Goal: Task Accomplishment & Management: Manage account settings

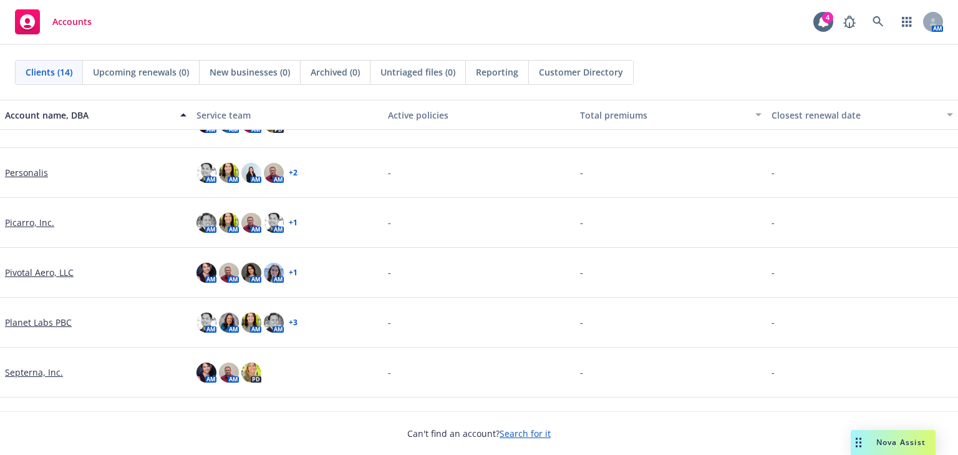
scroll to position [349, 0]
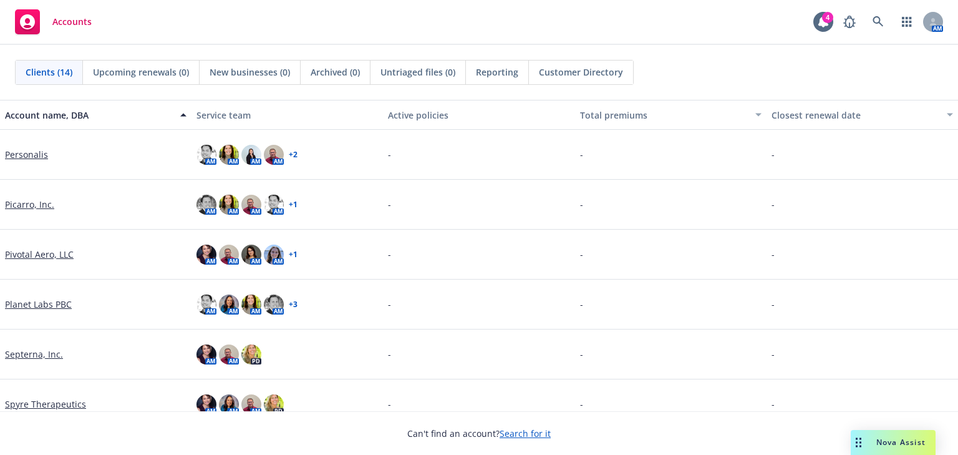
click at [34, 248] on link "Pivotal Aero, LLC" at bounding box center [39, 254] width 69 height 13
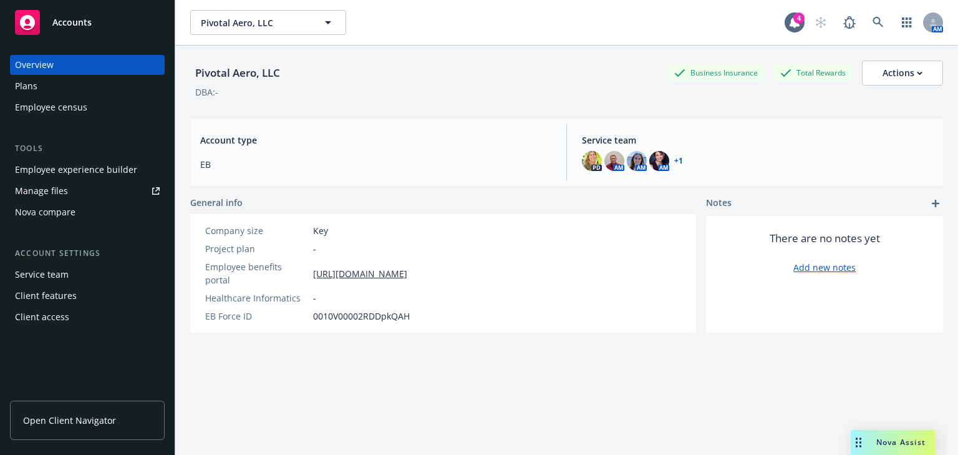
click at [31, 167] on div "Employee experience builder" at bounding box center [76, 170] width 122 height 20
click at [39, 169] on div "Employee experience builder" at bounding box center [76, 170] width 122 height 20
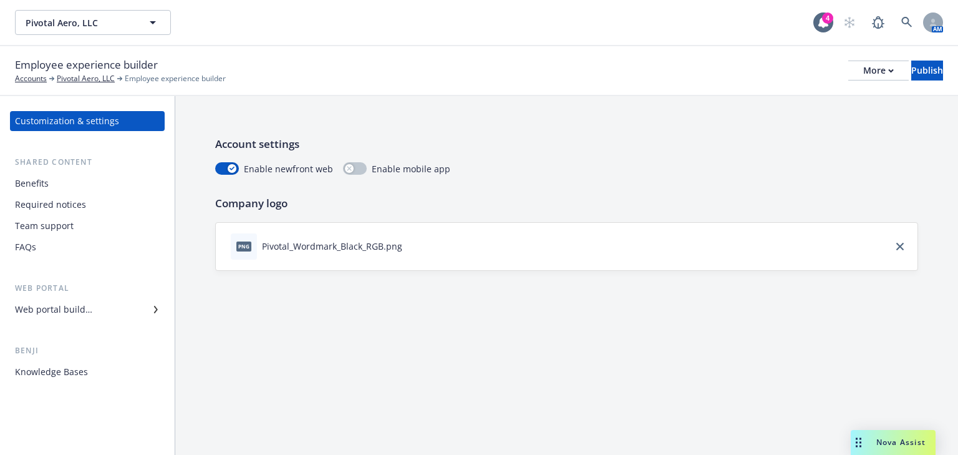
click at [40, 312] on div "Web portal builder" at bounding box center [53, 309] width 77 height 20
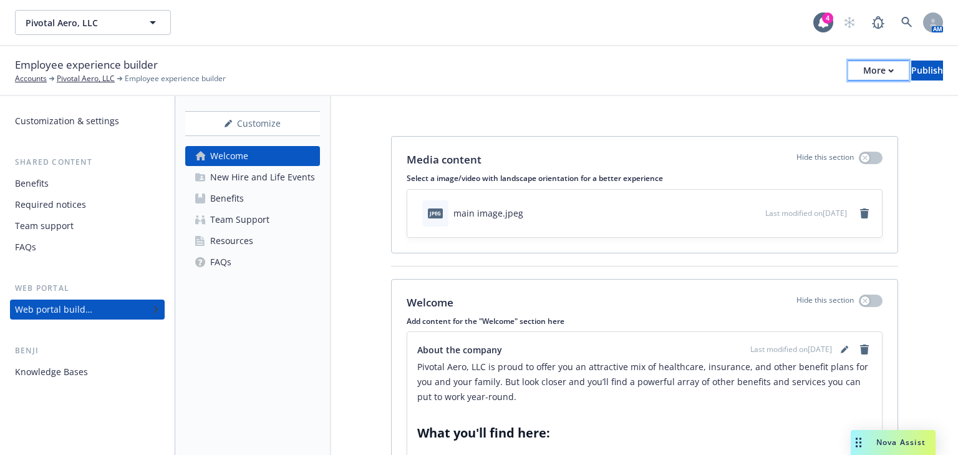
click at [863, 78] on div "More" at bounding box center [878, 70] width 31 height 19
click at [754, 121] on link "Copy portal link" at bounding box center [776, 123] width 185 height 25
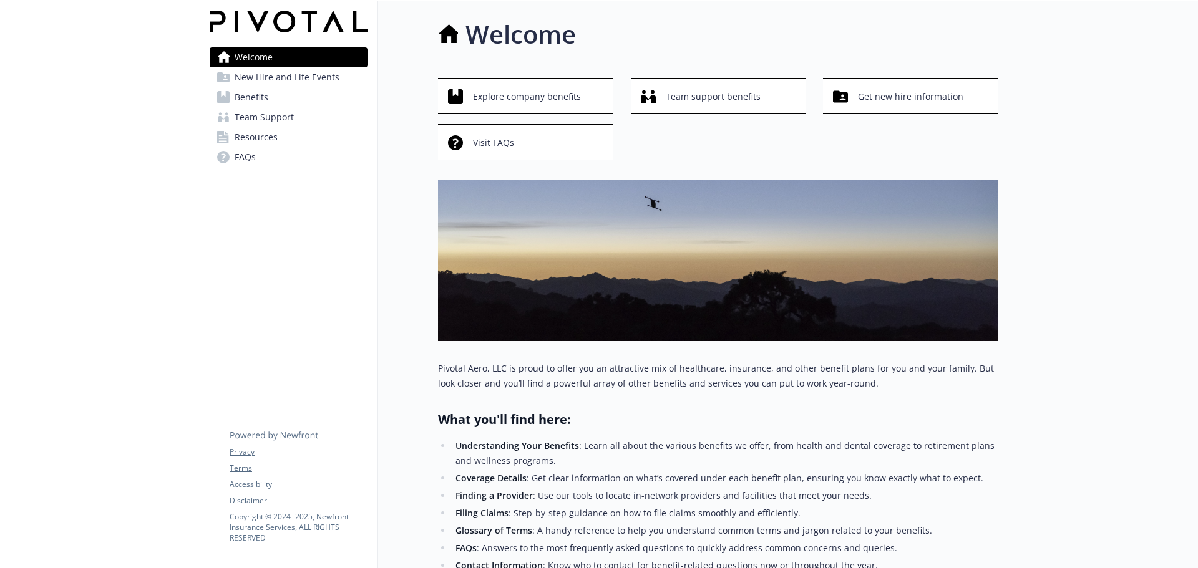
click at [252, 101] on span "Benefits" at bounding box center [252, 97] width 34 height 20
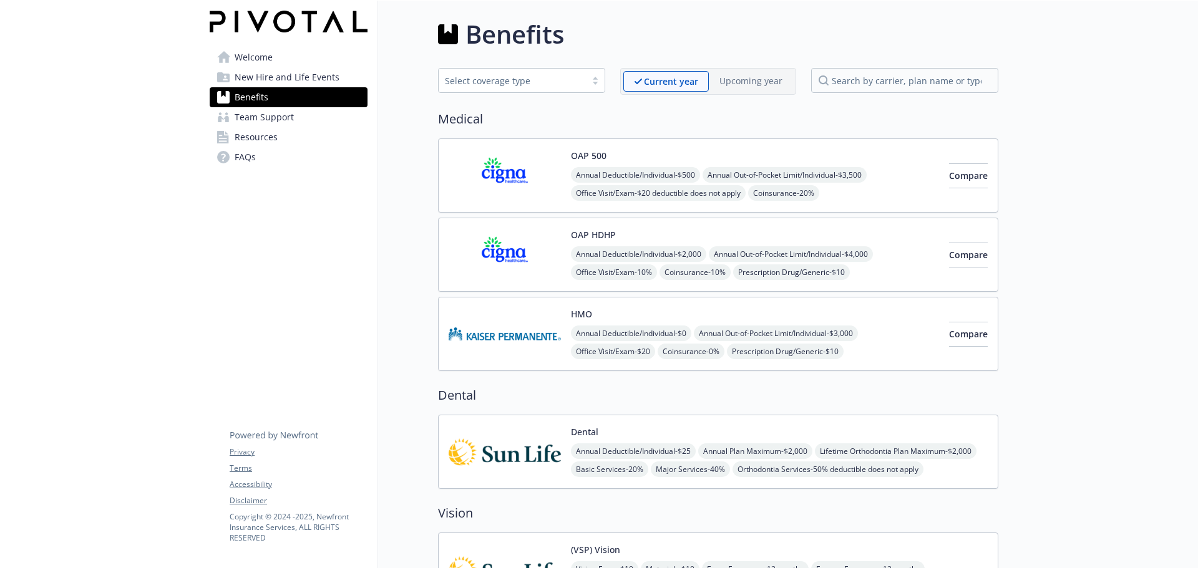
click at [588, 162] on button "OAP 500" at bounding box center [589, 155] width 36 height 13
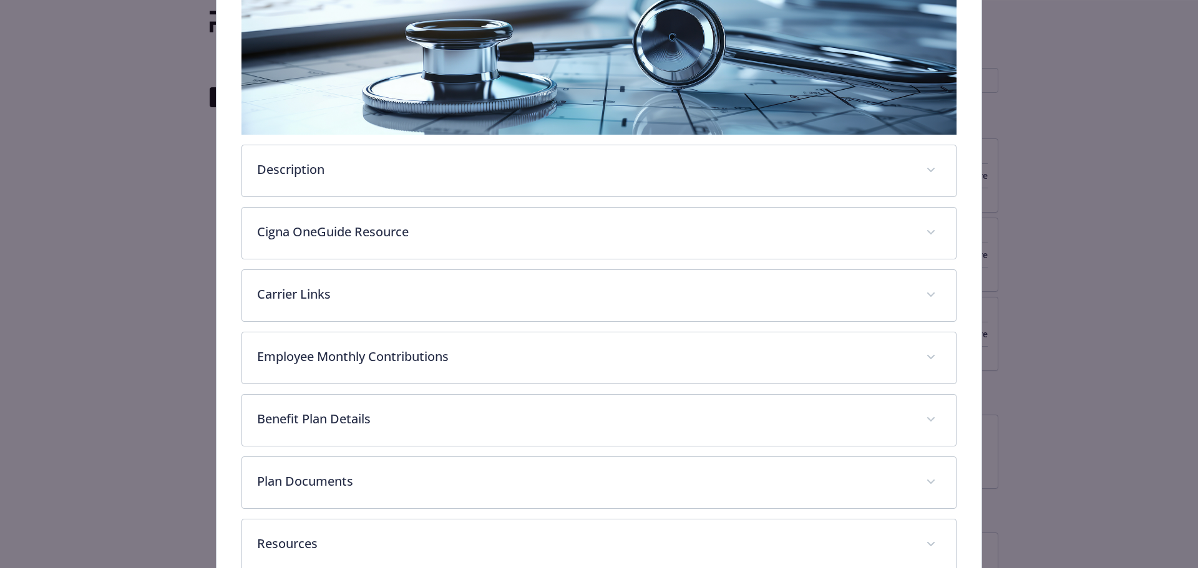
scroll to position [287, 0]
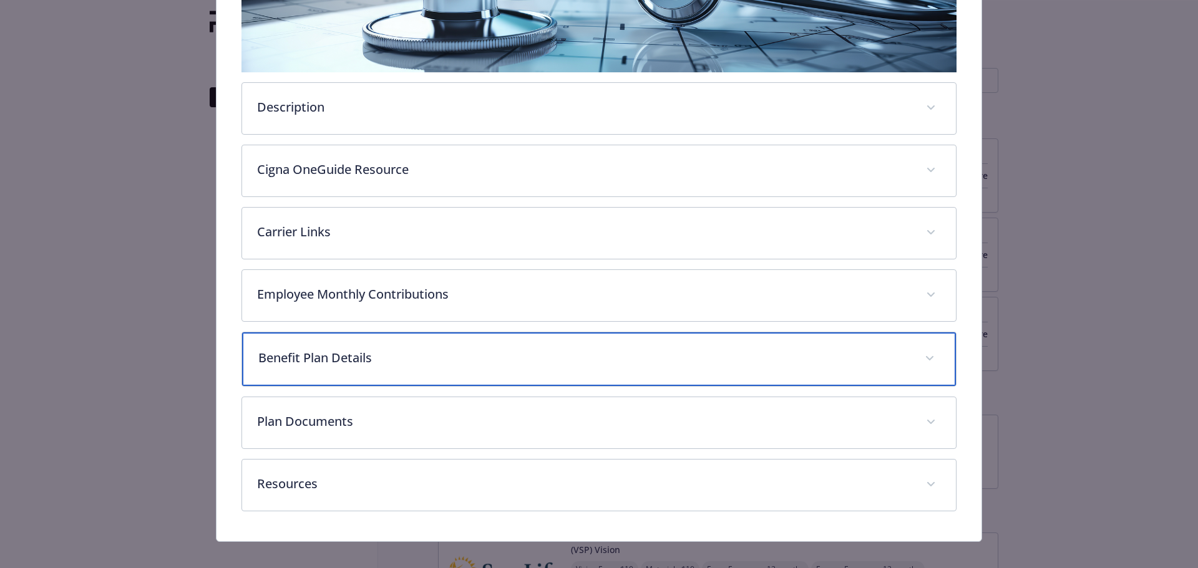
click at [370, 339] on div "Benefit Plan Details" at bounding box center [599, 359] width 714 height 54
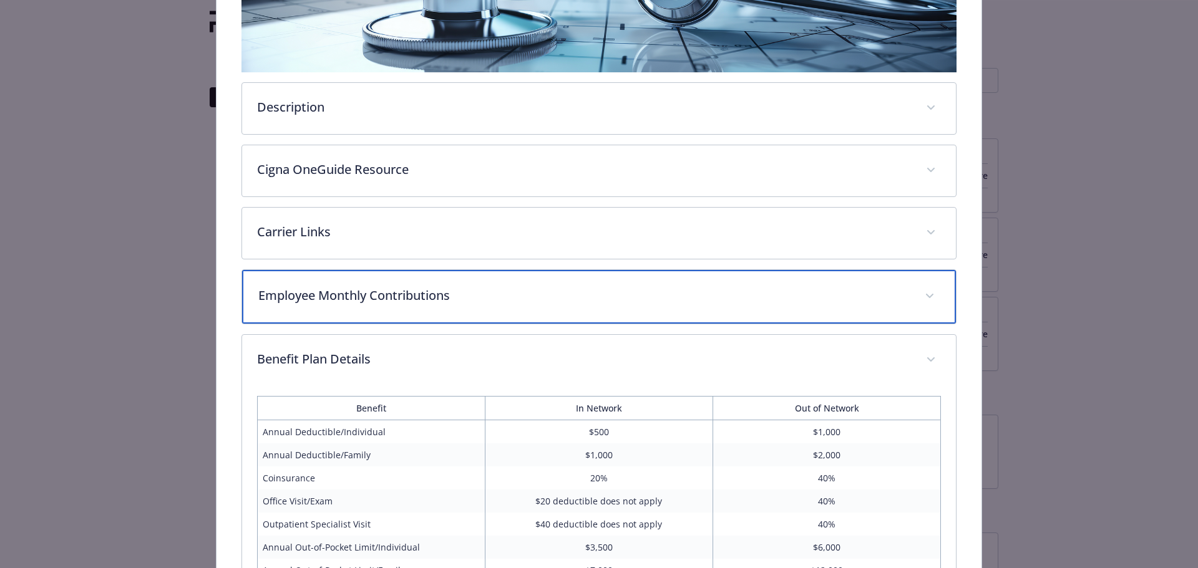
click at [379, 295] on p "Employee Monthly Contributions" at bounding box center [584, 295] width 652 height 19
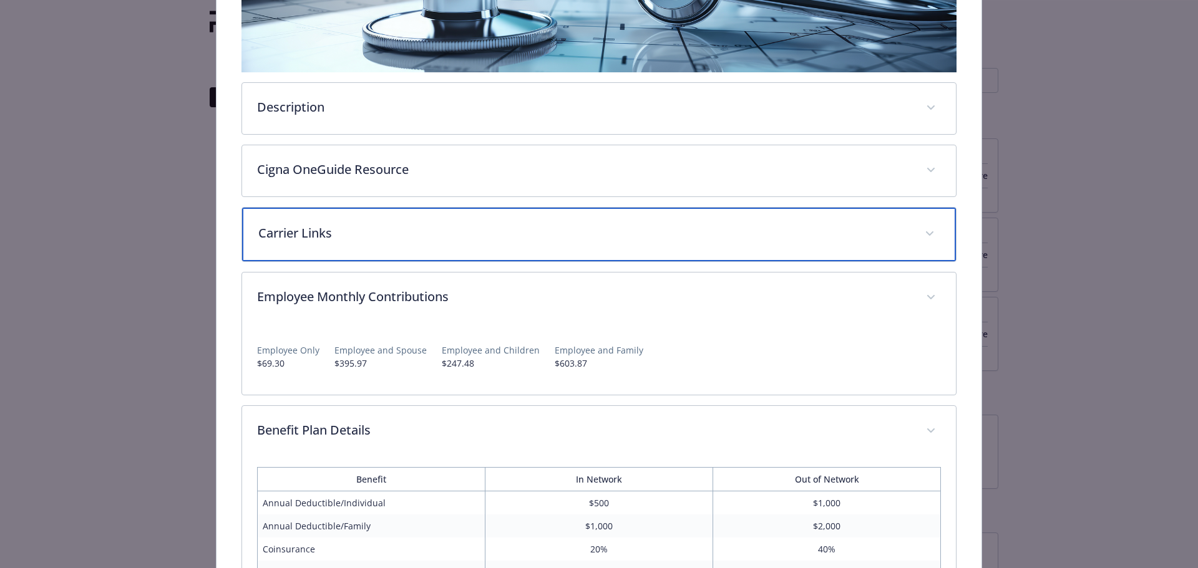
click at [342, 235] on p "Carrier Links" at bounding box center [584, 233] width 652 height 19
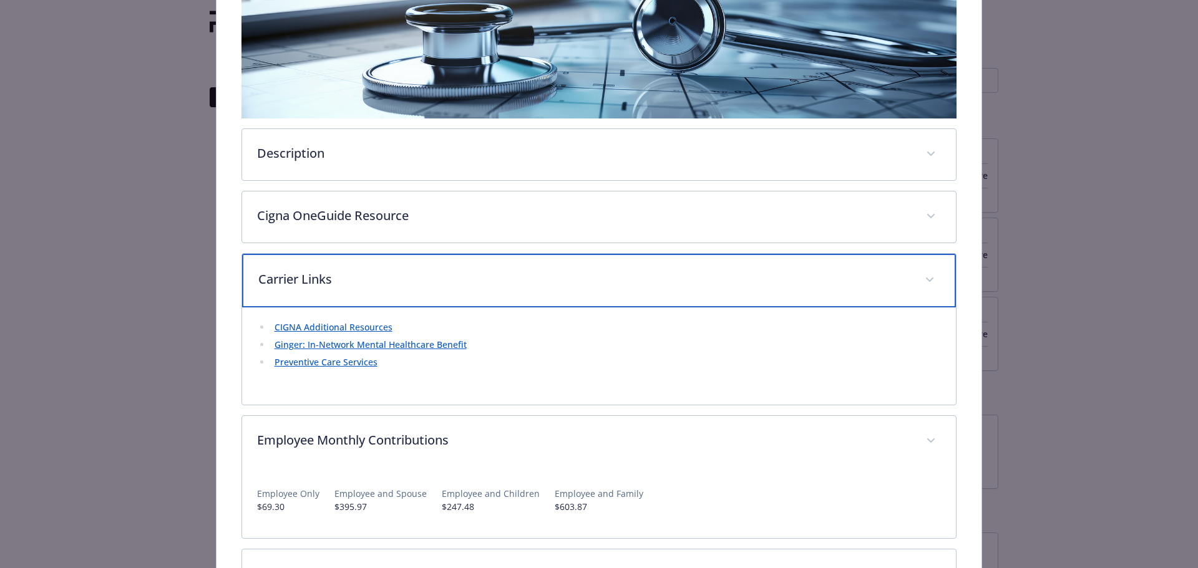
scroll to position [162, 0]
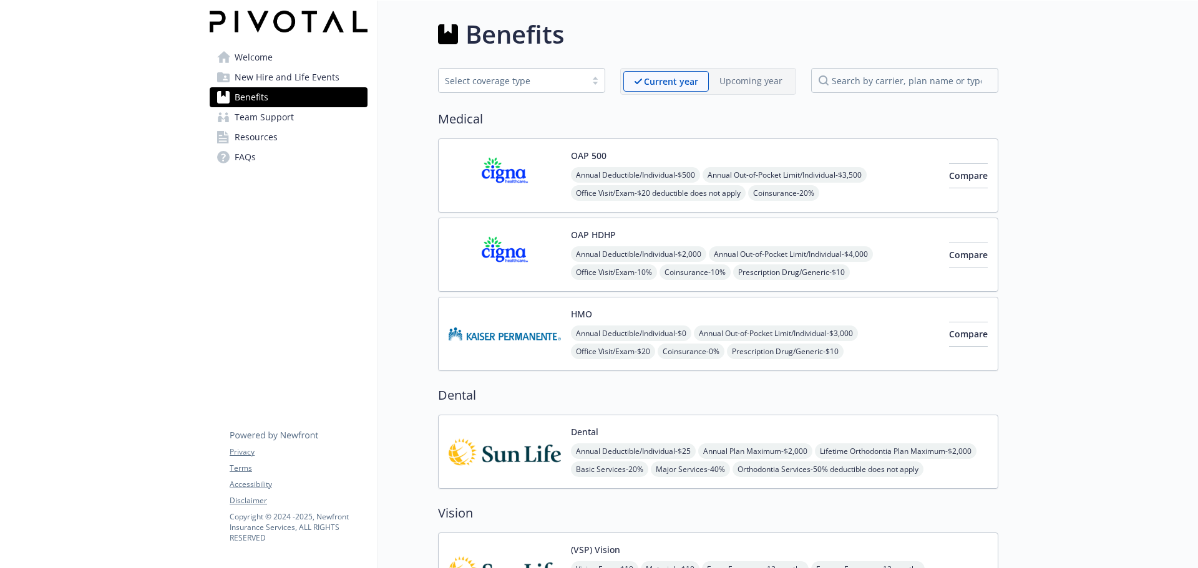
click at [543, 177] on img at bounding box center [504, 175] width 112 height 53
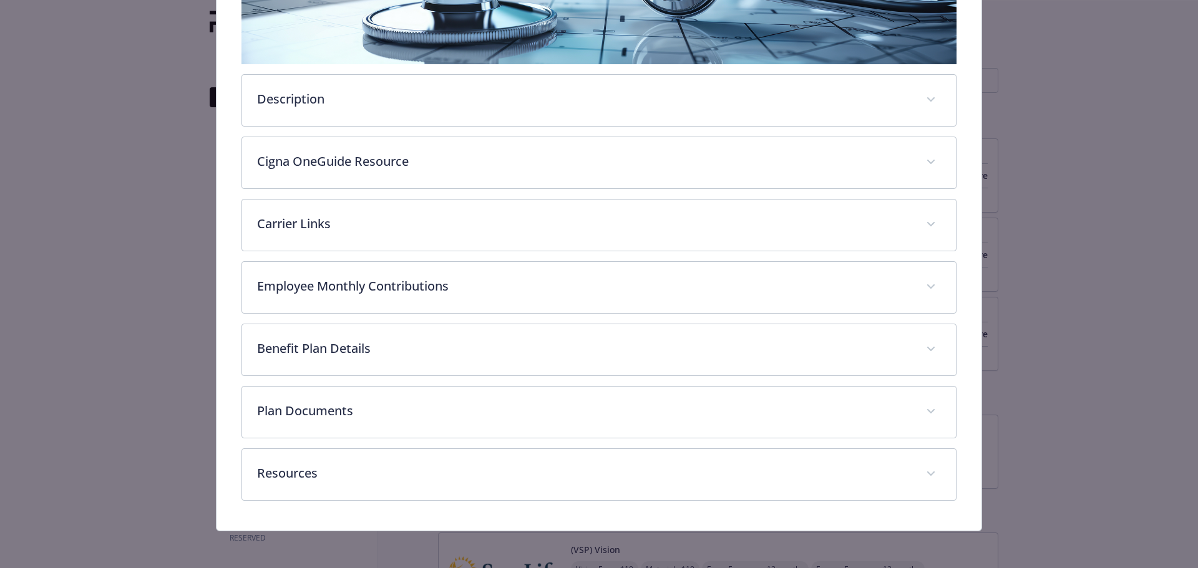
scroll to position [297, 0]
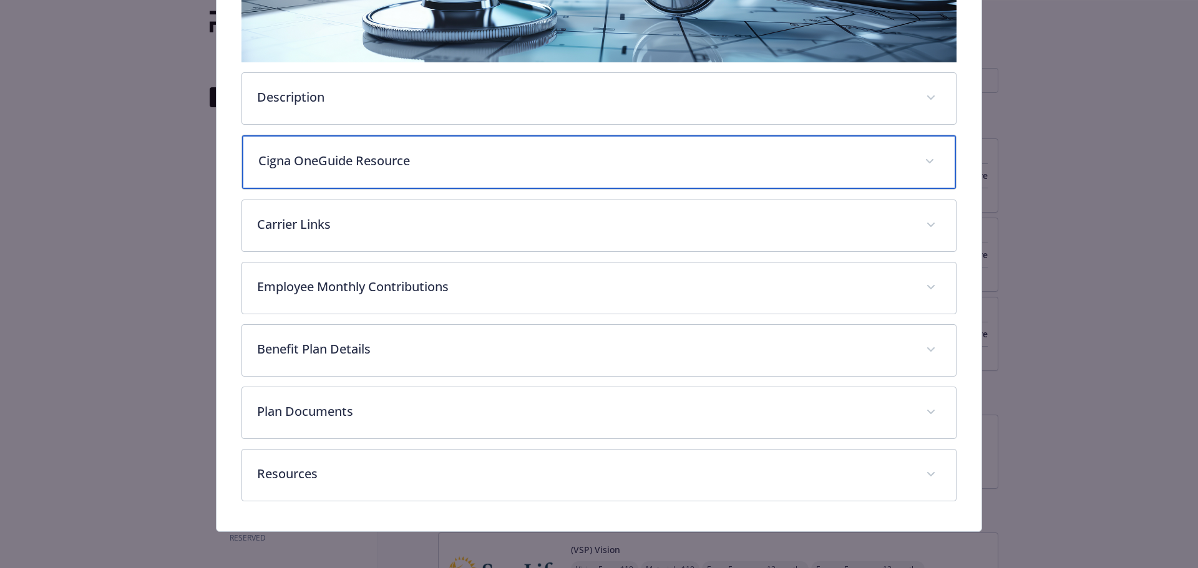
click at [296, 160] on p "Cigna OneGuide Resource" at bounding box center [584, 161] width 652 height 19
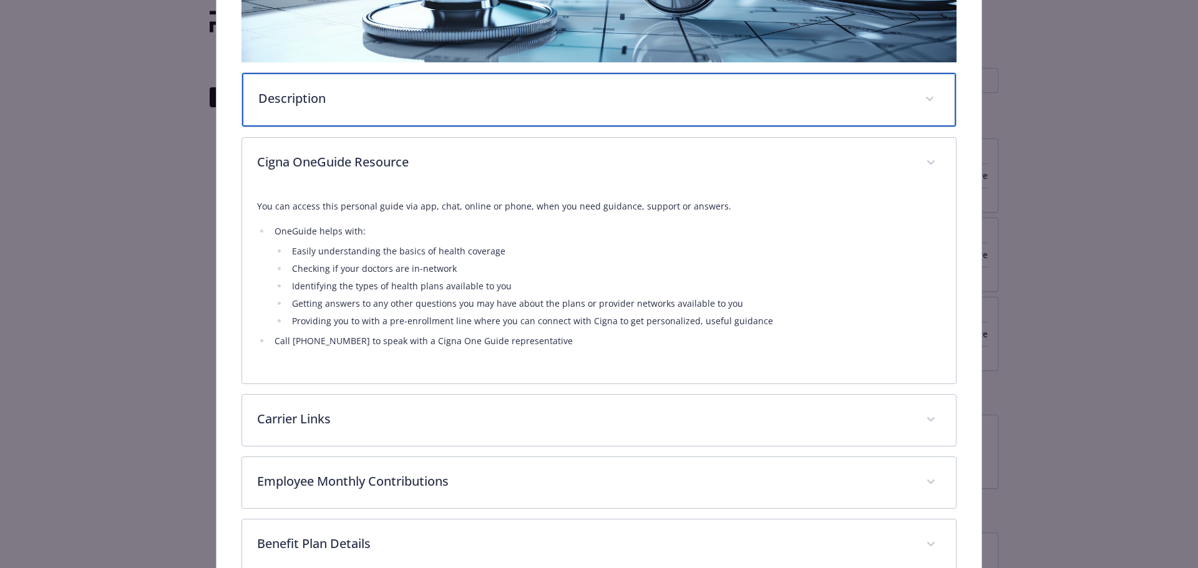
click at [280, 109] on div "Description" at bounding box center [599, 100] width 714 height 54
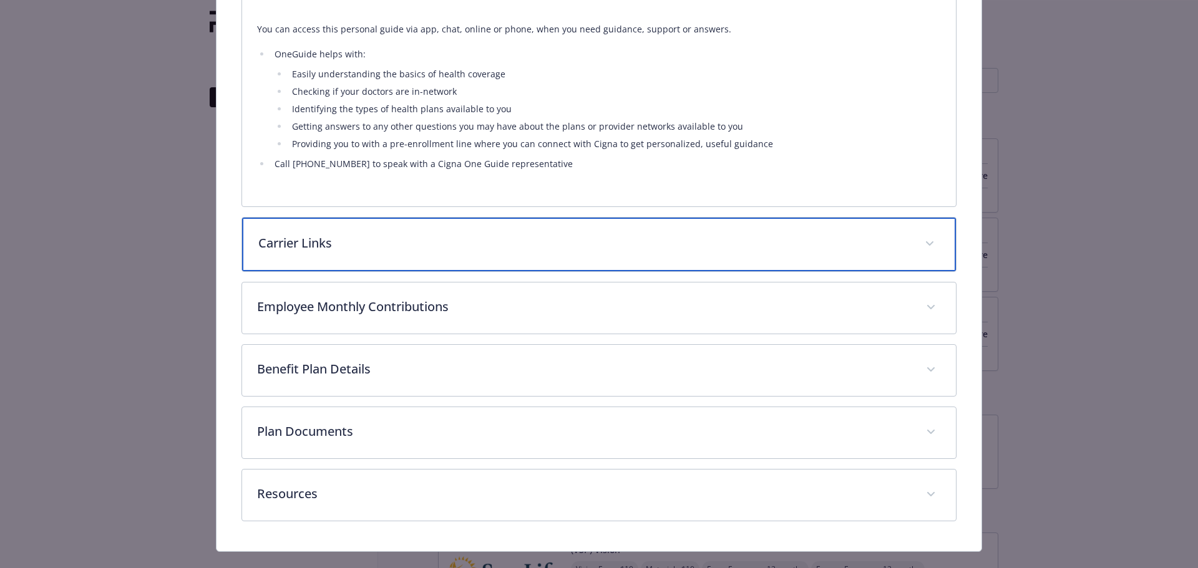
click at [303, 244] on p "Carrier Links" at bounding box center [584, 243] width 652 height 19
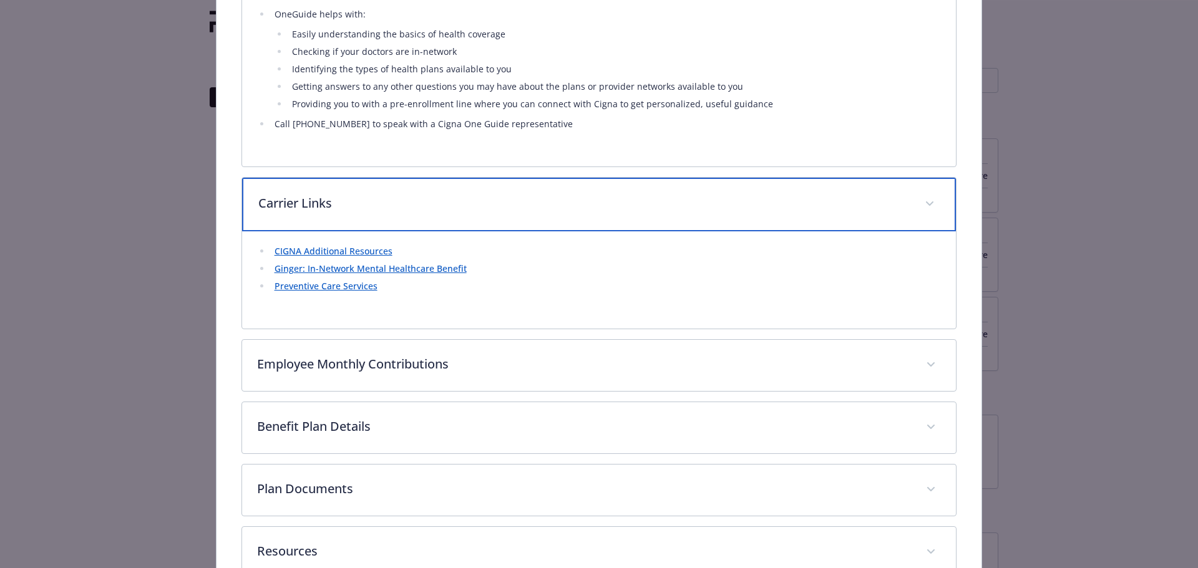
scroll to position [606, 0]
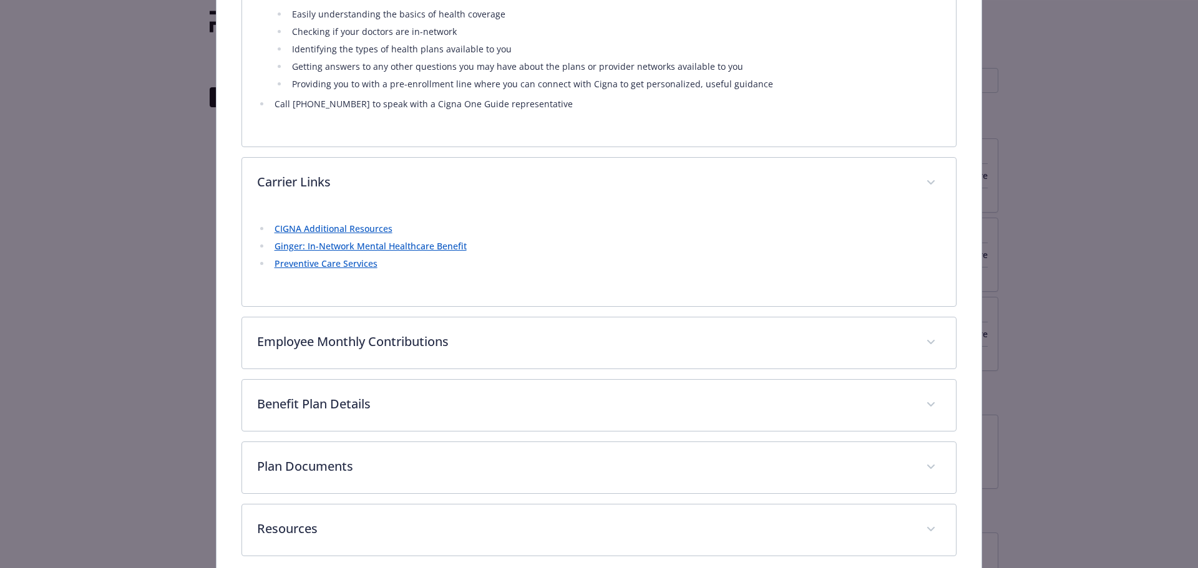
click at [316, 226] on link "CIGNA Additional Resources" at bounding box center [333, 229] width 118 height 12
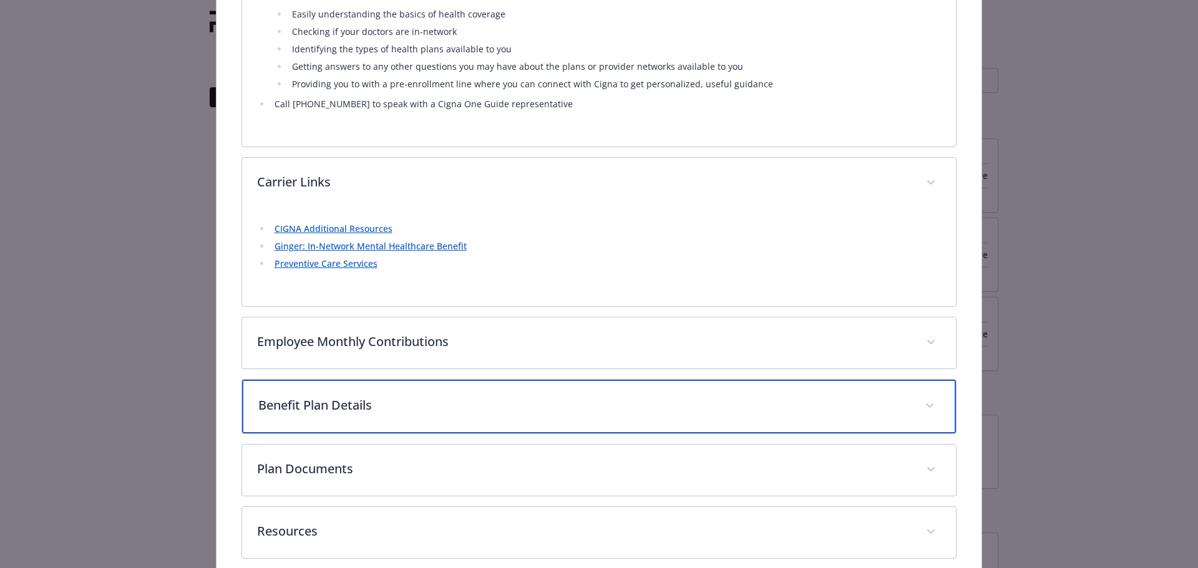
click at [396, 403] on p "Benefit Plan Details" at bounding box center [584, 405] width 652 height 19
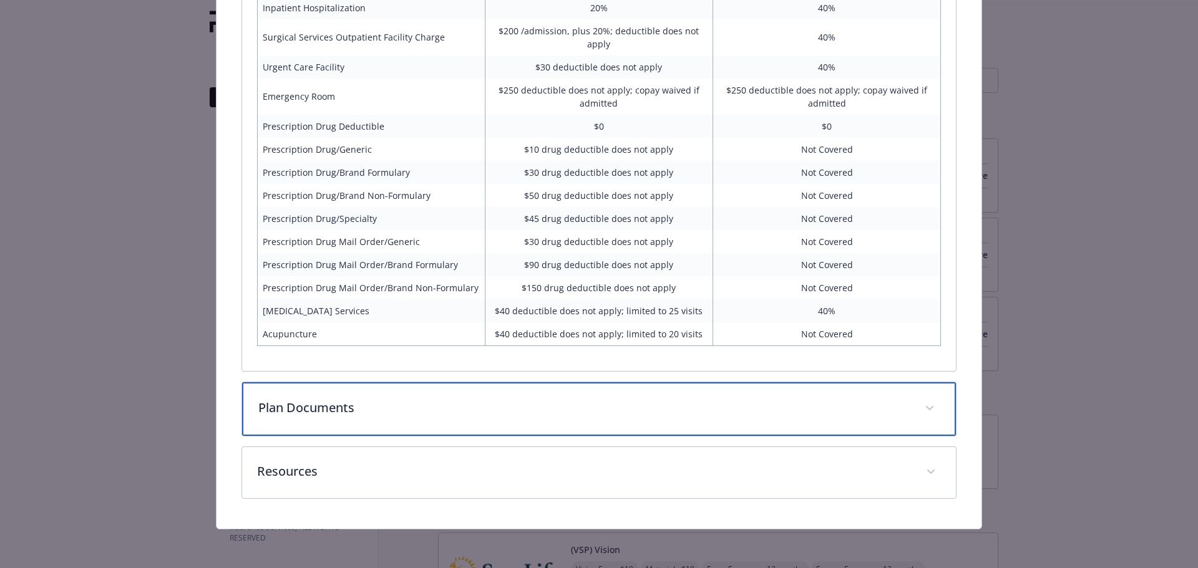
click at [405, 394] on div "Plan Documents" at bounding box center [599, 409] width 714 height 54
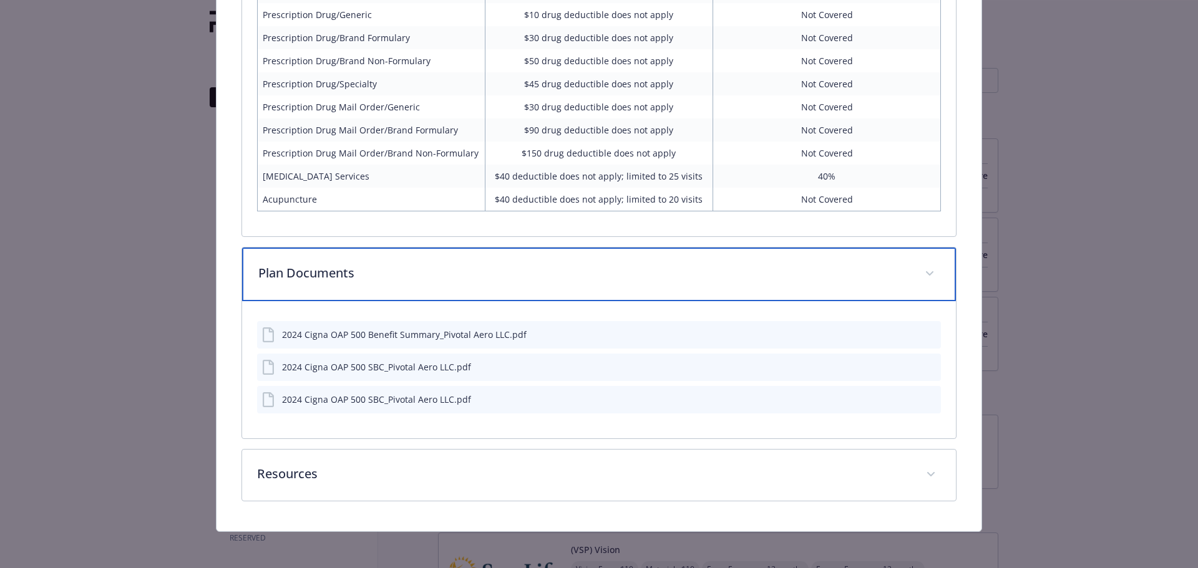
scroll to position [1420, 0]
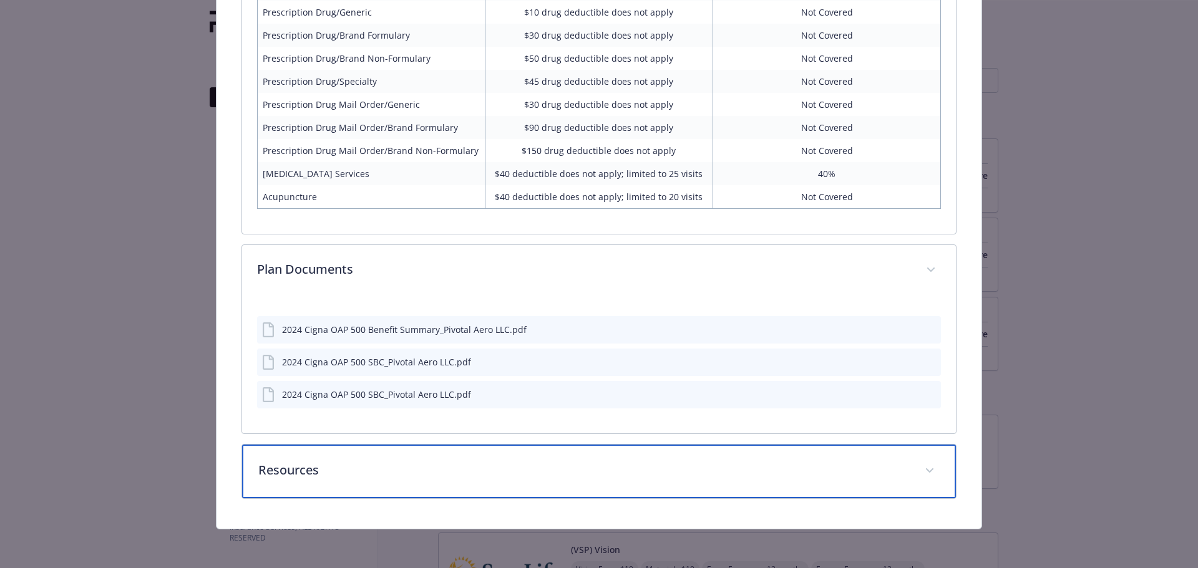
click at [394, 475] on p "Resources" at bounding box center [584, 470] width 652 height 19
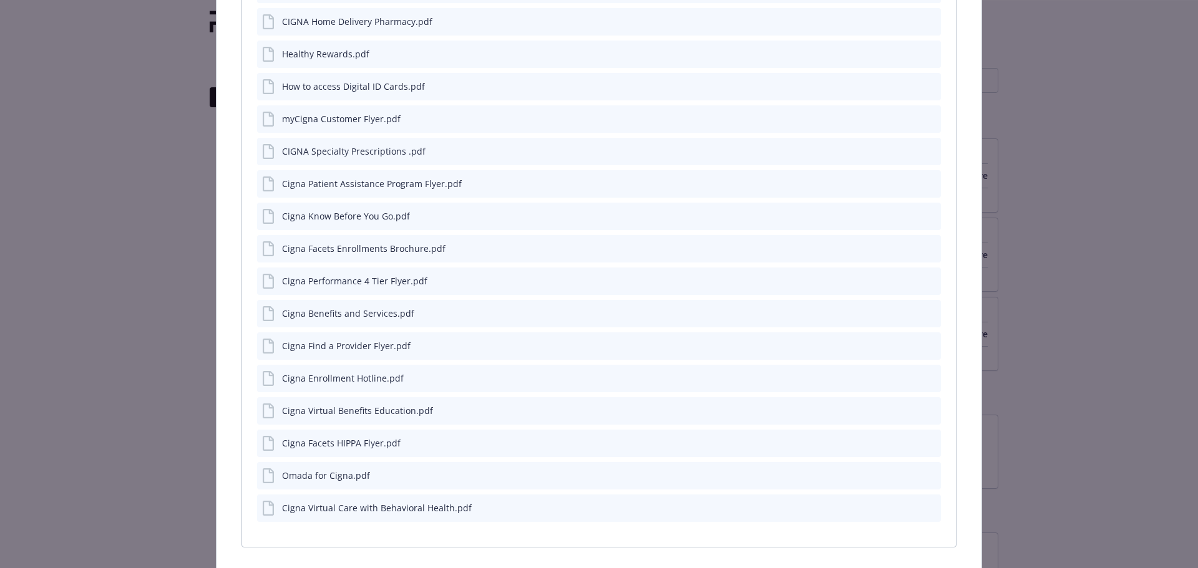
scroll to position [1982, 0]
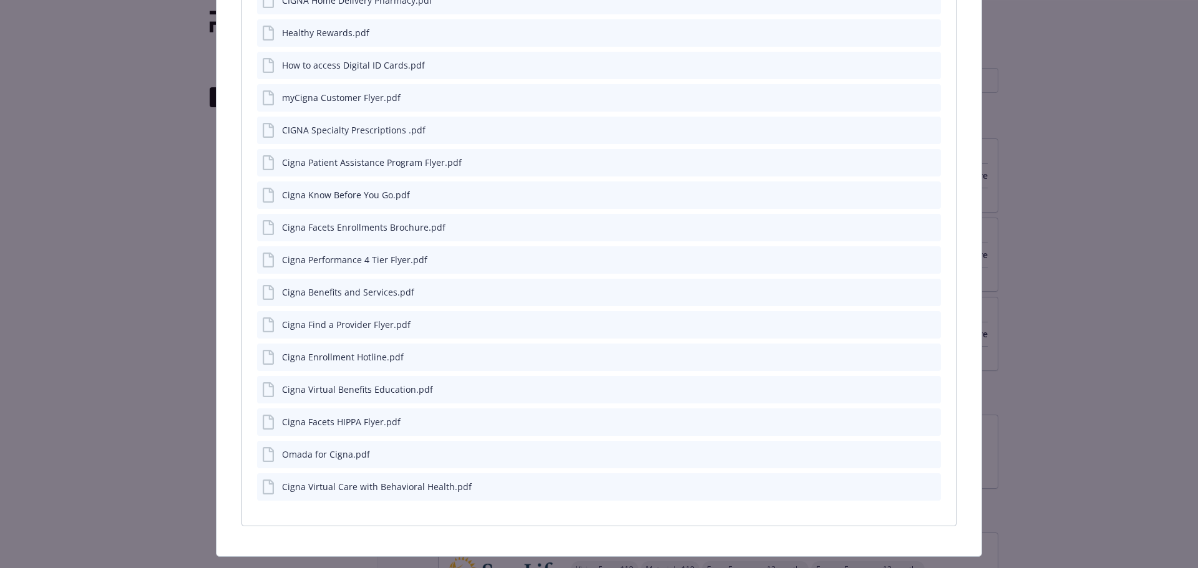
click at [923, 324] on icon "preview file" at bounding box center [928, 324] width 11 height 9
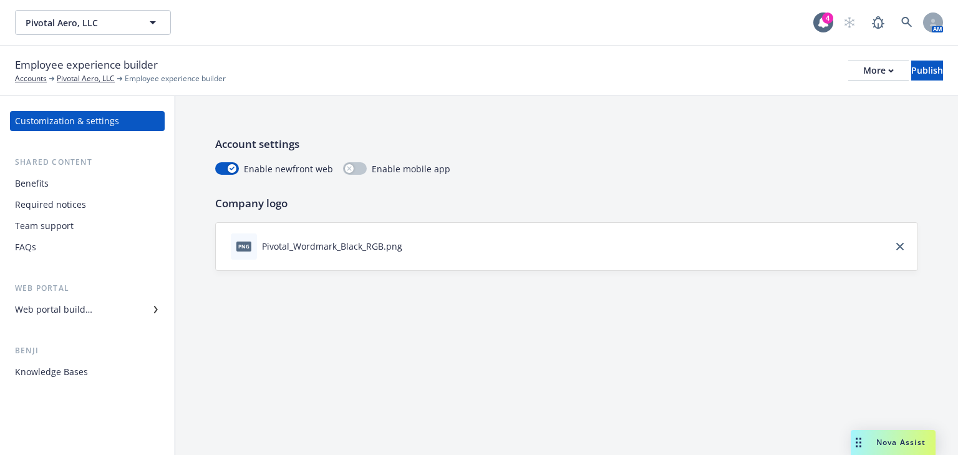
click at [56, 317] on div "Web portal builder" at bounding box center [53, 309] width 77 height 20
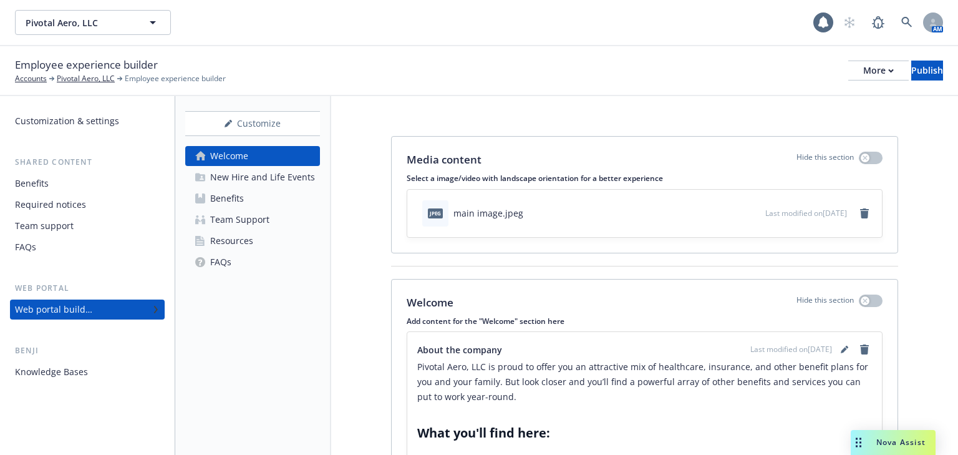
click at [211, 202] on div "Benefits" at bounding box center [227, 198] width 34 height 20
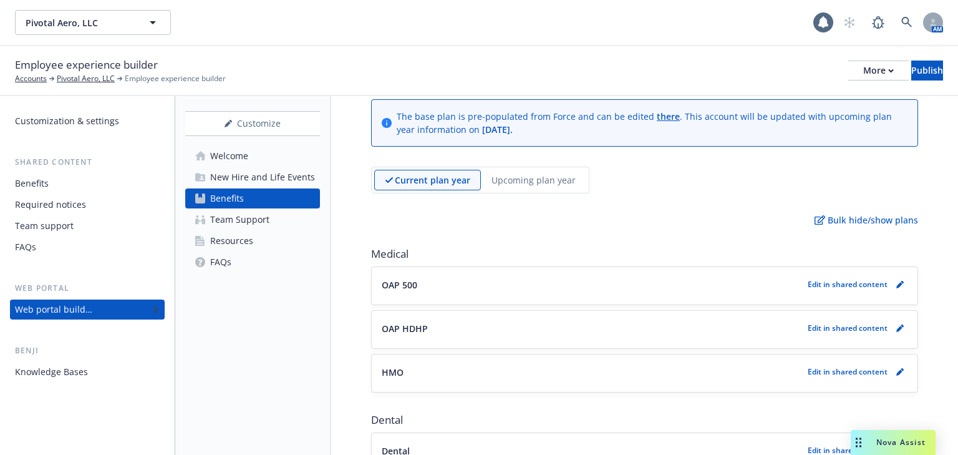
scroll to position [100, 0]
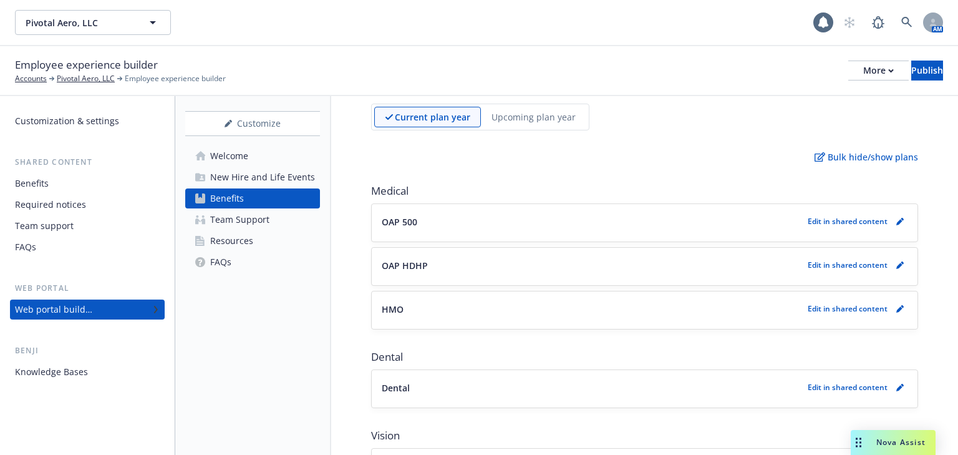
click at [529, 215] on button "OAP 500" at bounding box center [592, 221] width 421 height 13
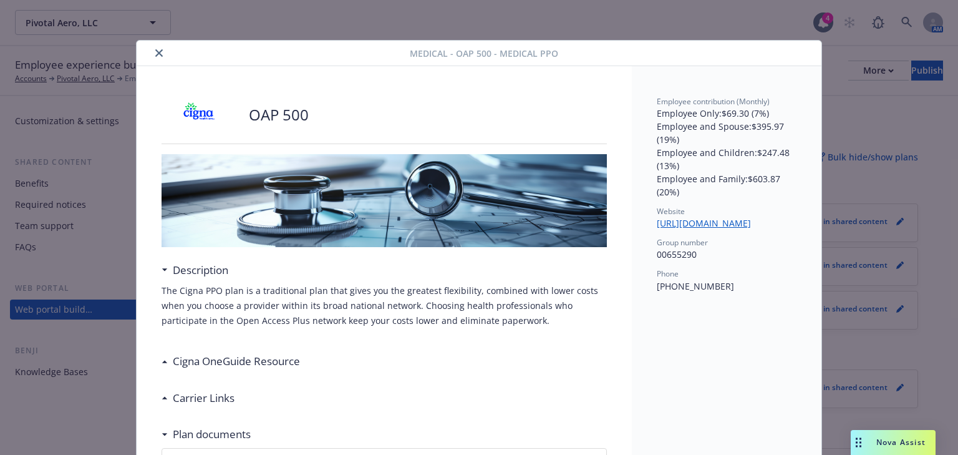
click at [156, 50] on icon "close" at bounding box center [158, 52] width 7 height 7
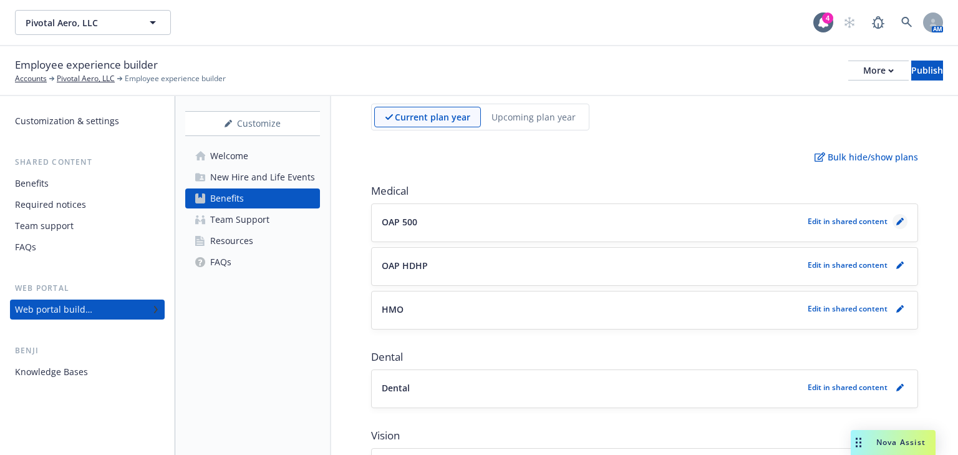
click at [896, 220] on icon "pencil" at bounding box center [899, 221] width 7 height 7
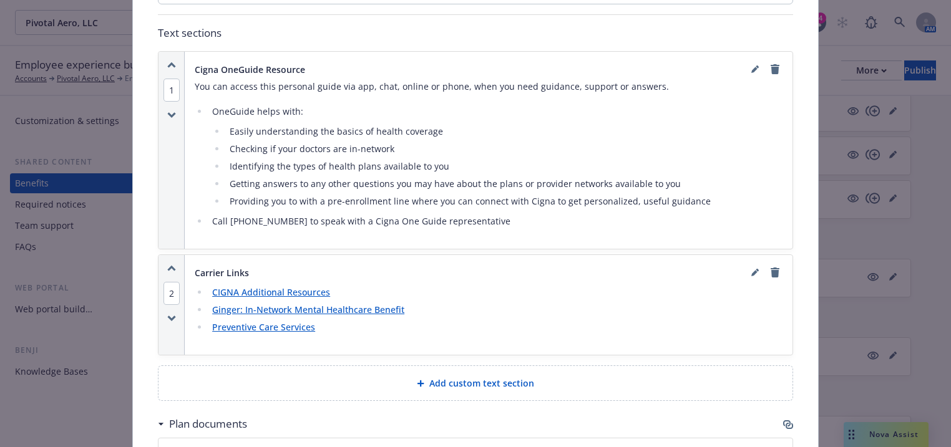
scroll to position [636, 0]
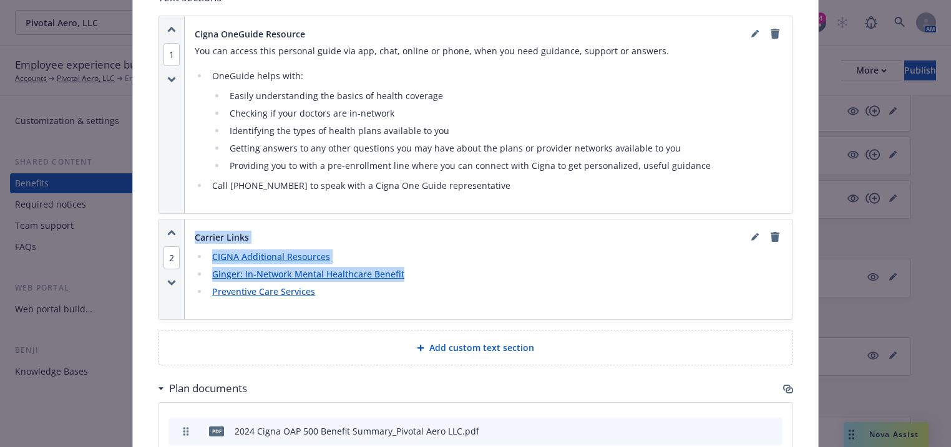
drag, startPoint x: 416, startPoint y: 270, endPoint x: 168, endPoint y: 266, distance: 248.3
click at [168, 266] on div "2 Carrier Links CIGNA Additional Resources Ginger: In-Network Mental Healthcare…" at bounding box center [475, 270] width 634 height 100
click at [293, 270] on link "Ginger: In-Network Mental Healthcare Benefit" at bounding box center [308, 274] width 192 height 12
click at [449, 267] on li "Ginger: In-Network Mental Healthcare Benefit" at bounding box center [495, 274] width 574 height 15
drag, startPoint x: 444, startPoint y: 267, endPoint x: 194, endPoint y: 259, distance: 250.2
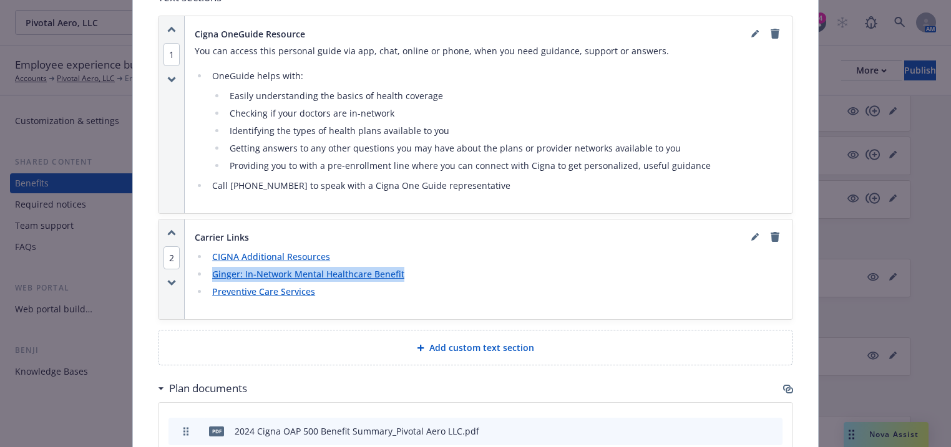
click at [208, 267] on li "Ginger: In-Network Mental Healthcare Benefit" at bounding box center [495, 274] width 574 height 15
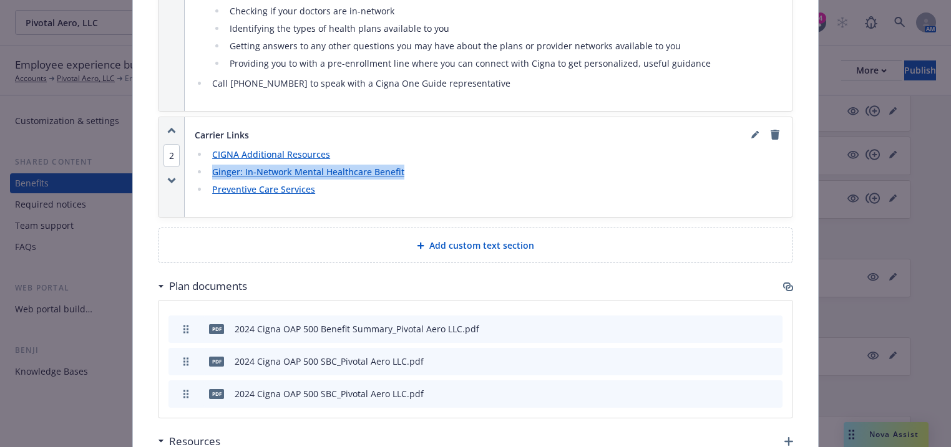
scroll to position [728, 0]
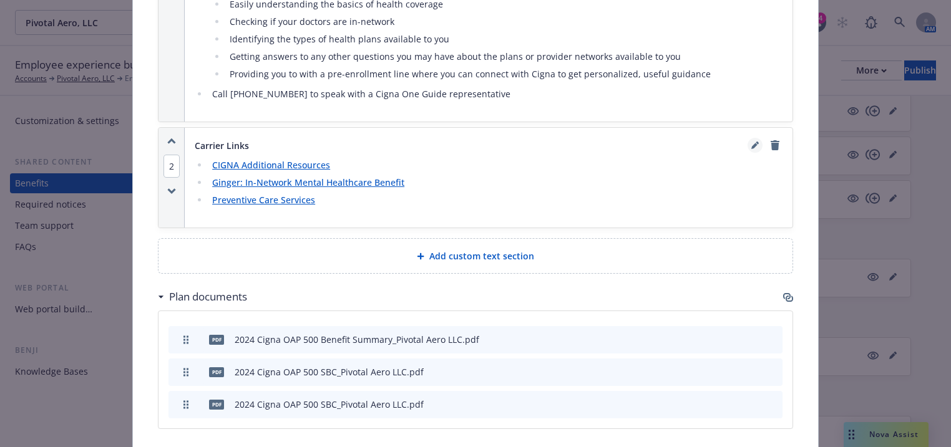
click at [751, 143] on icon "editPencil" at bounding box center [754, 146] width 6 height 6
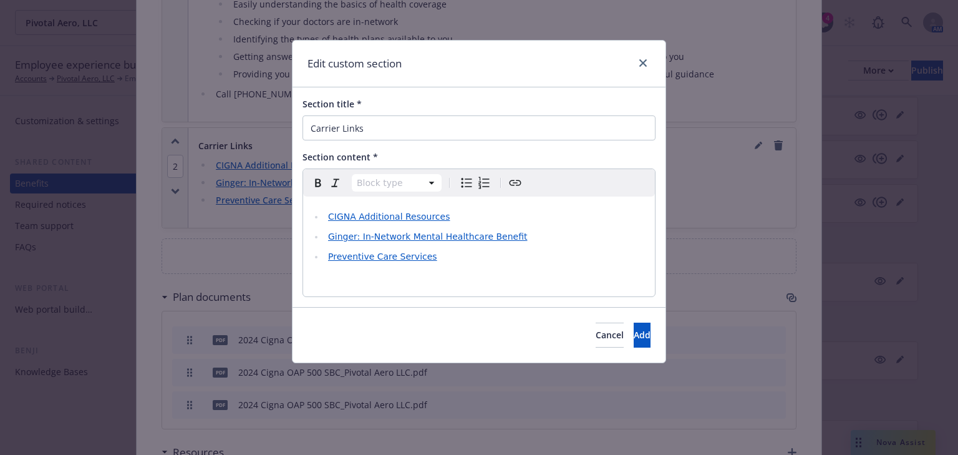
select select
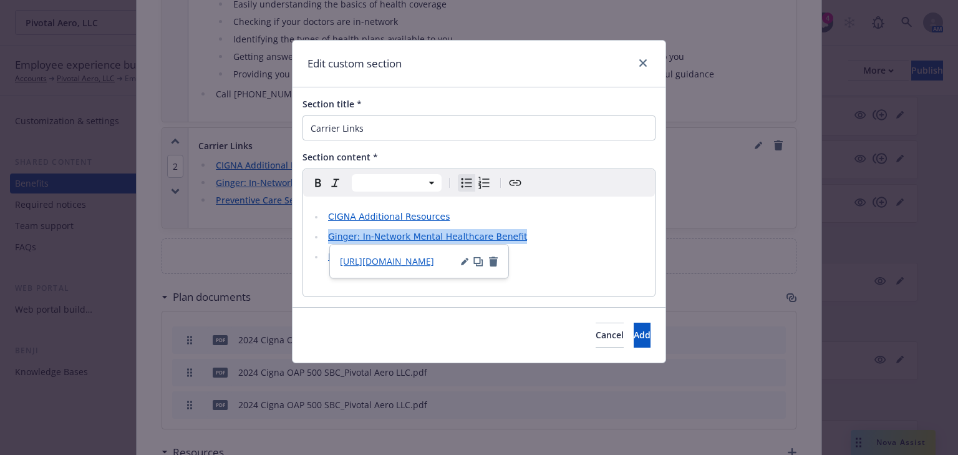
drag, startPoint x: 524, startPoint y: 238, endPoint x: 322, endPoint y: 241, distance: 201.5
click at [326, 240] on li "Ginger: In-Network Mental Healthcare Benefit" at bounding box center [485, 236] width 323 height 15
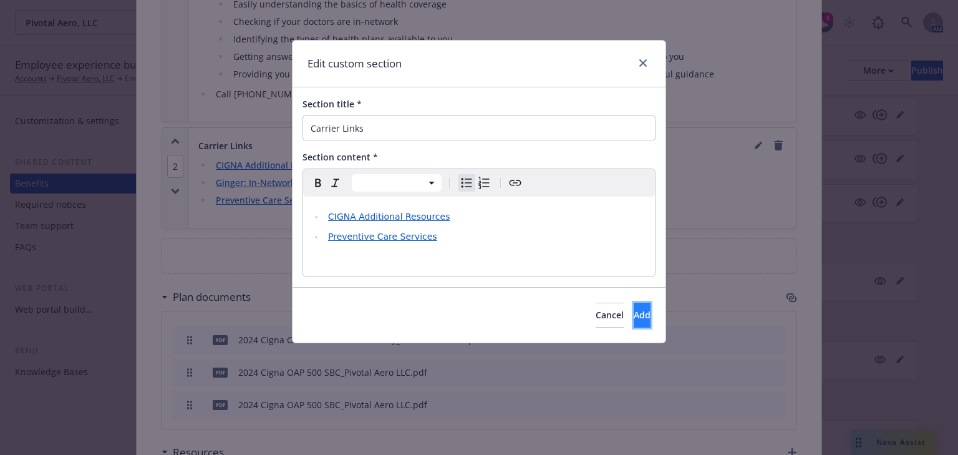
click at [634, 319] on span "Add" at bounding box center [642, 315] width 17 height 12
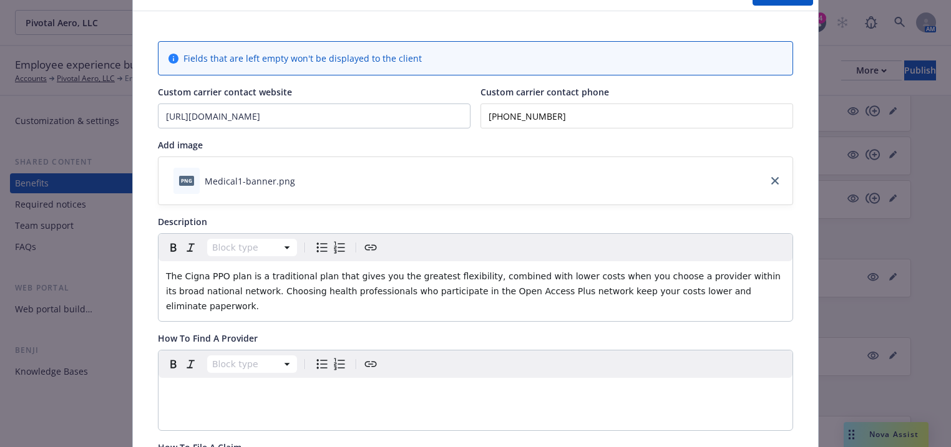
scroll to position [0, 0]
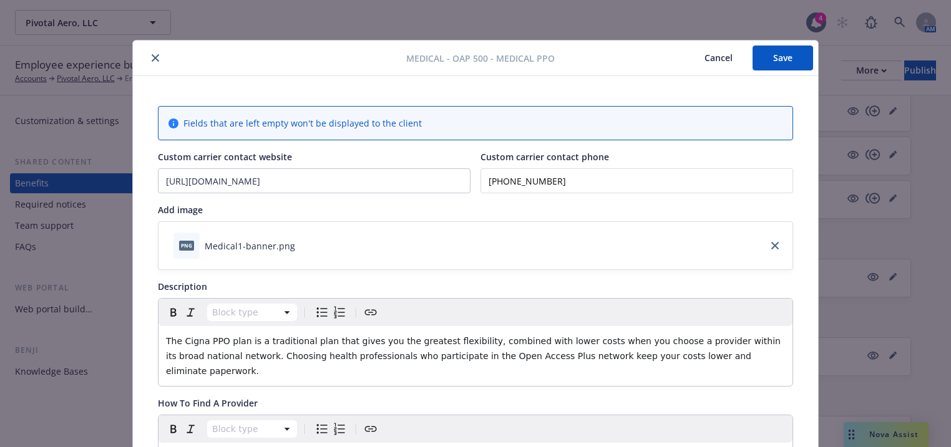
click at [772, 67] on button "Save" at bounding box center [782, 58] width 61 height 25
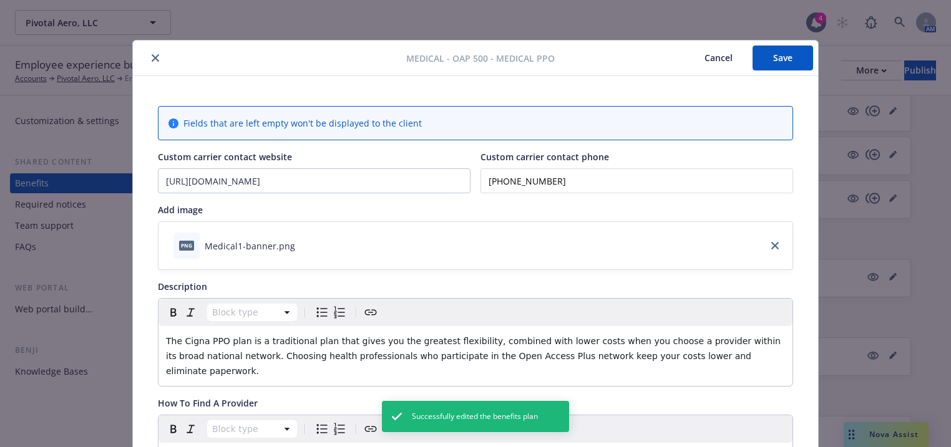
click at [153, 62] on button "close" at bounding box center [155, 58] width 15 height 15
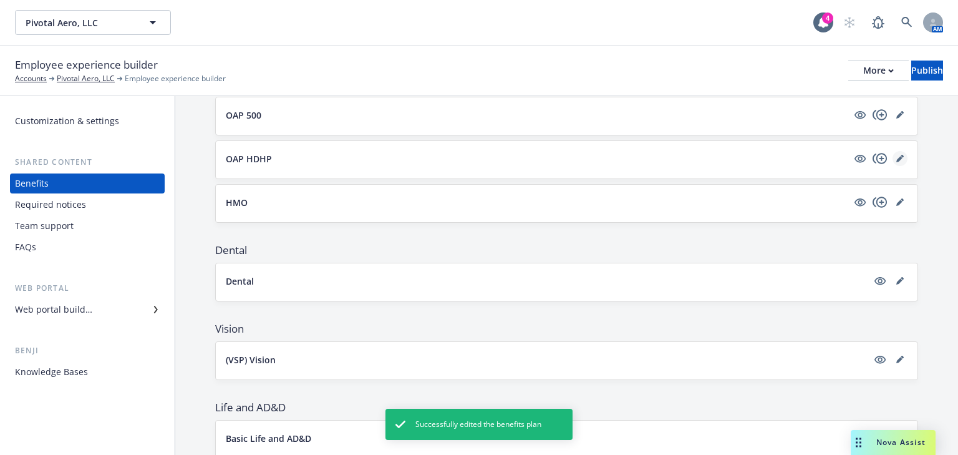
click at [896, 157] on icon "editPencil" at bounding box center [899, 159] width 6 height 6
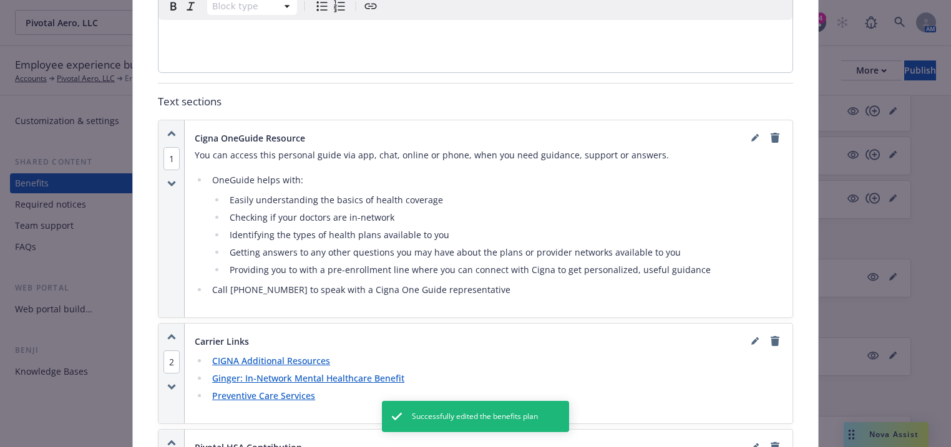
scroll to position [736, 0]
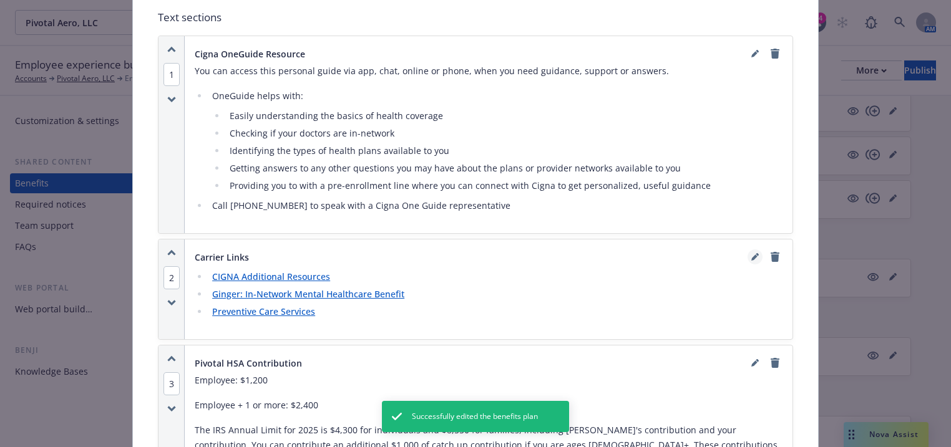
click at [756, 253] on link "editPencil" at bounding box center [754, 256] width 15 height 15
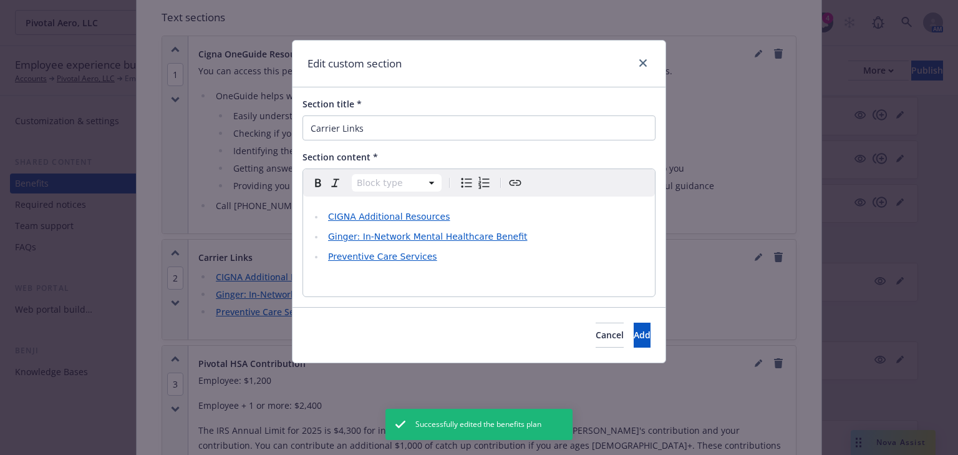
select select
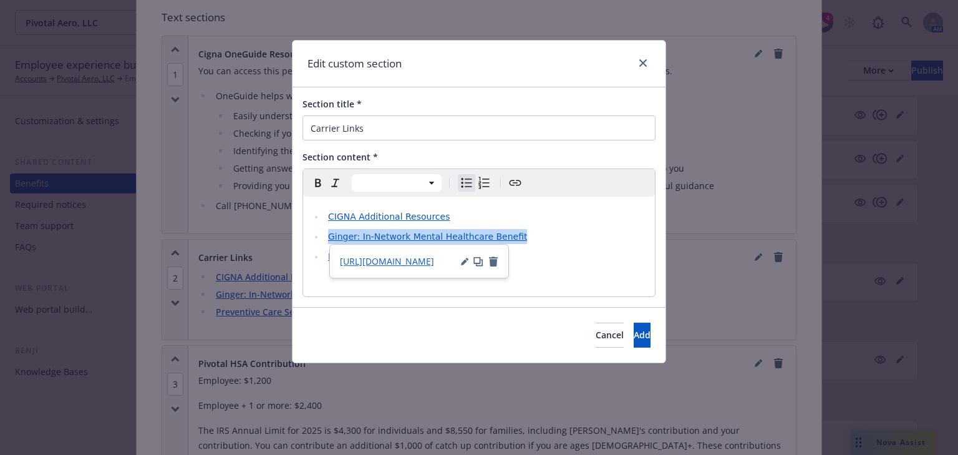
drag, startPoint x: 548, startPoint y: 239, endPoint x: 284, endPoint y: 235, distance: 263.9
click at [289, 231] on div "Edit custom section Section title * Carrier Links Section content * Paragraph H…" at bounding box center [479, 227] width 958 height 455
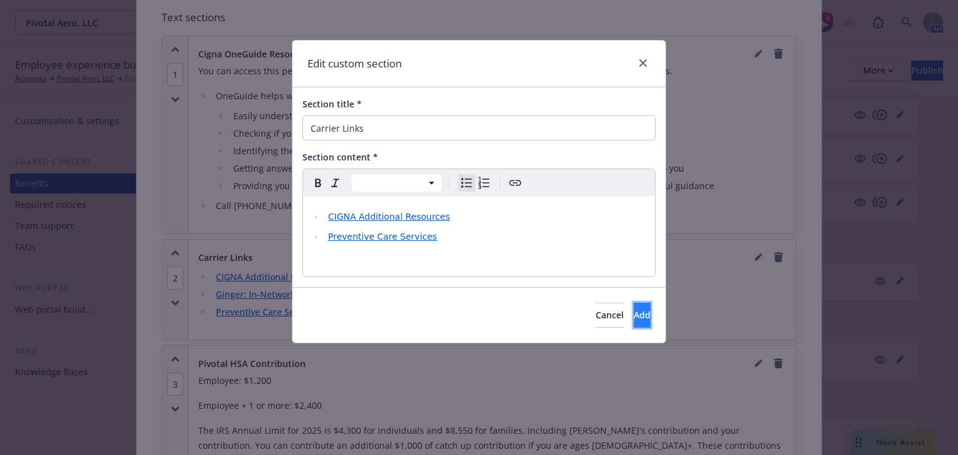
click at [634, 312] on button "Add" at bounding box center [642, 315] width 17 height 25
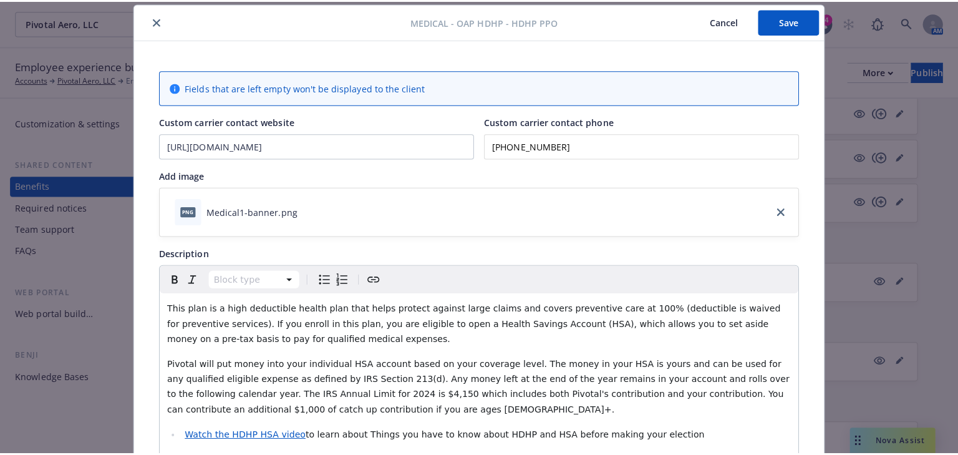
scroll to position [0, 0]
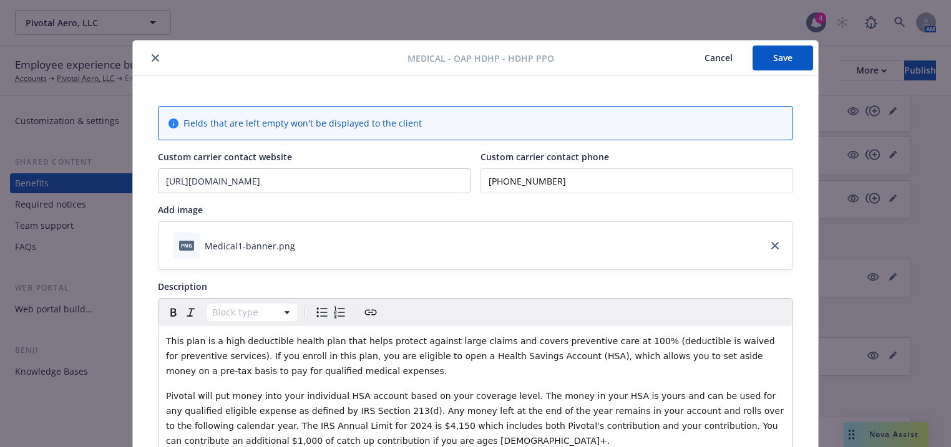
click at [776, 65] on button "Save" at bounding box center [782, 58] width 61 height 25
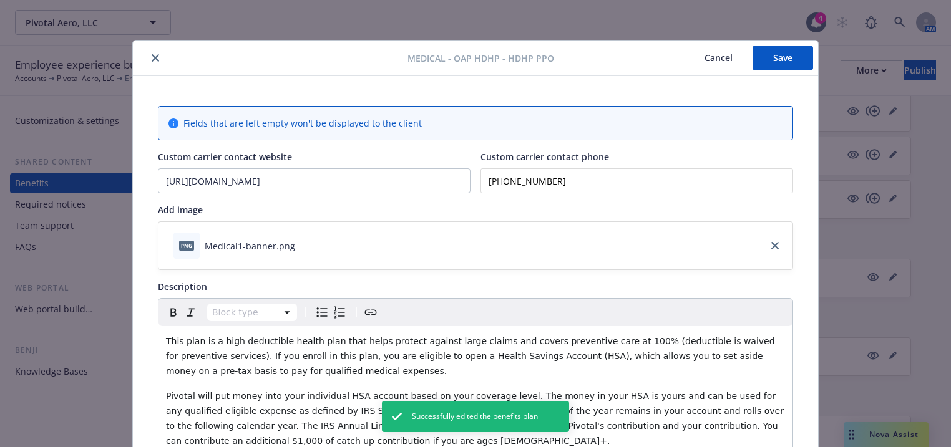
click at [154, 59] on icon "close" at bounding box center [155, 57] width 7 height 7
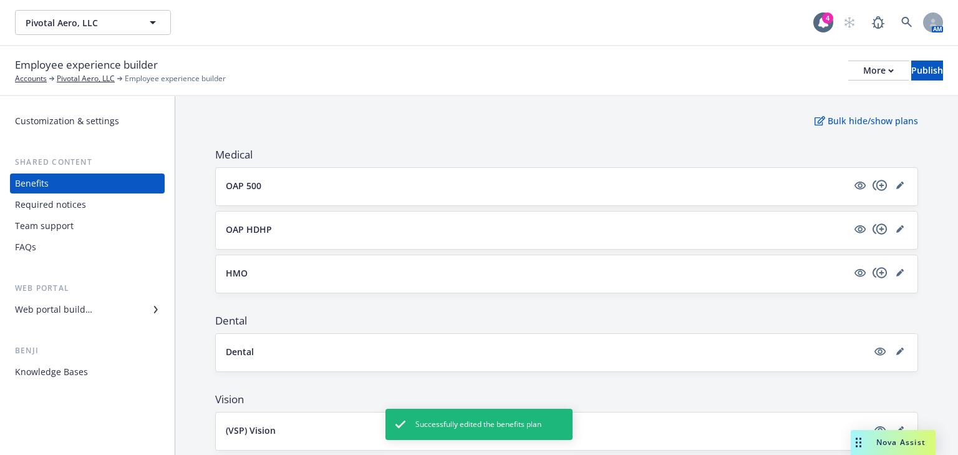
scroll to position [107, 0]
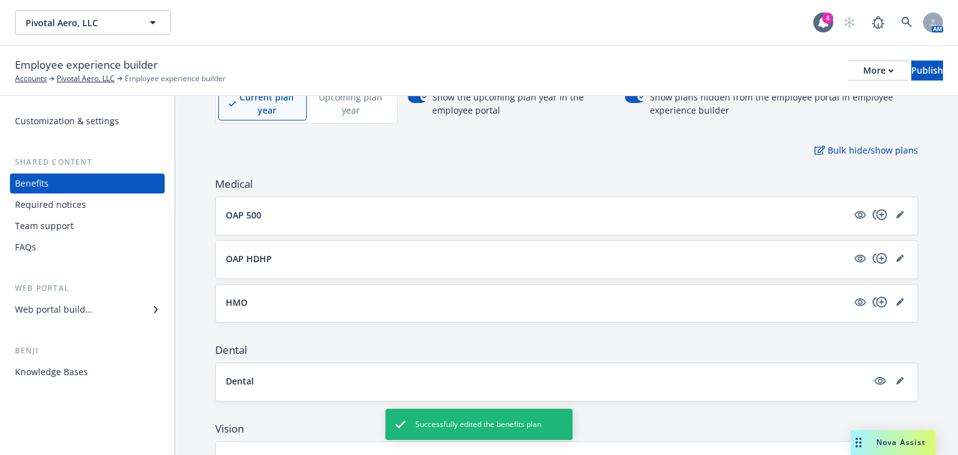
click at [351, 223] on div "OAP 500" at bounding box center [567, 215] width 702 height 37
click at [359, 220] on button "OAP 500" at bounding box center [537, 214] width 622 height 13
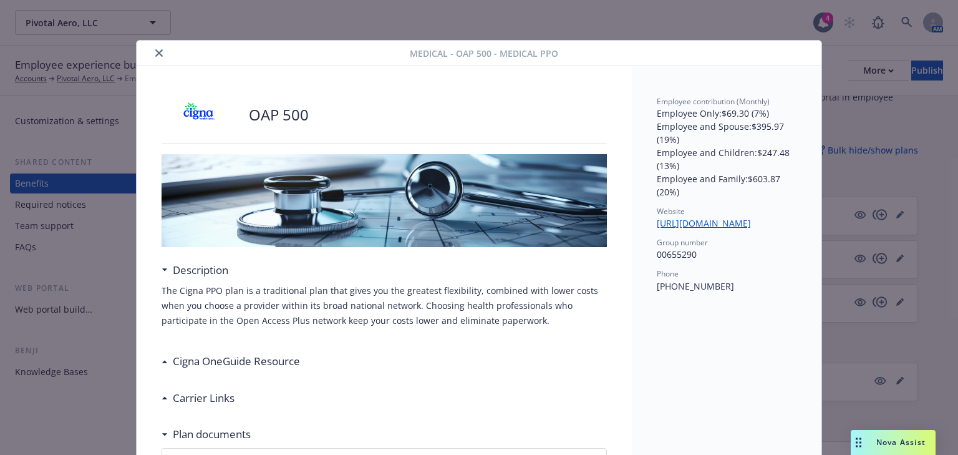
click at [155, 54] on icon "close" at bounding box center [158, 52] width 7 height 7
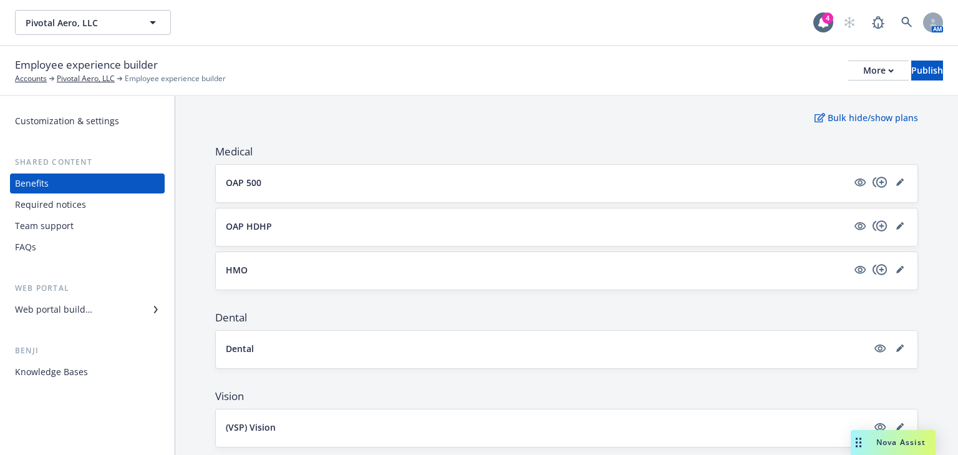
scroll to position [157, 0]
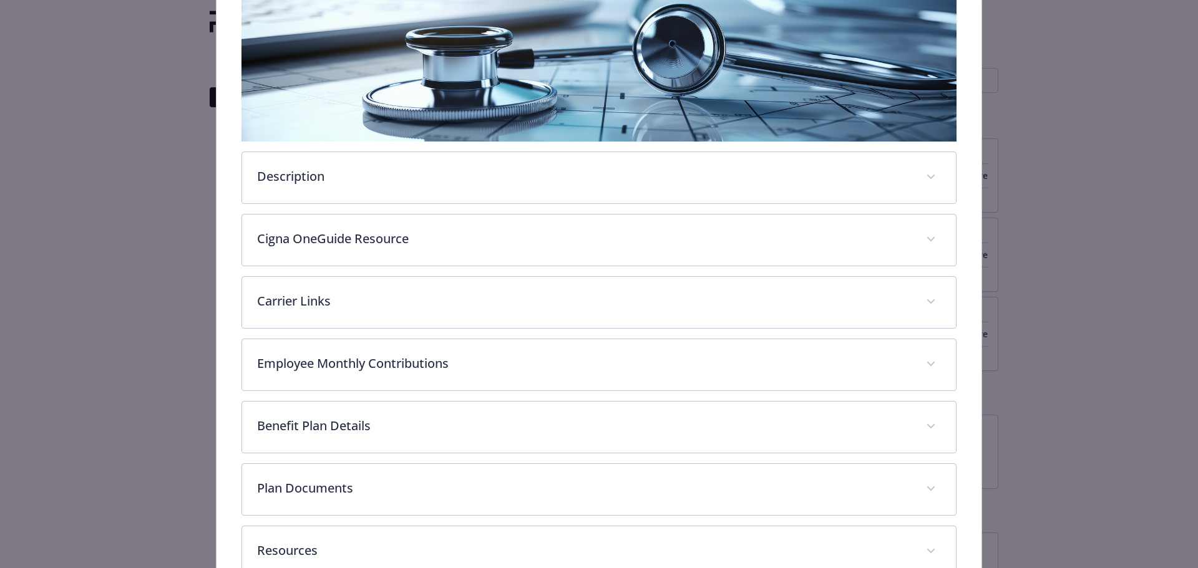
scroll to position [297, 0]
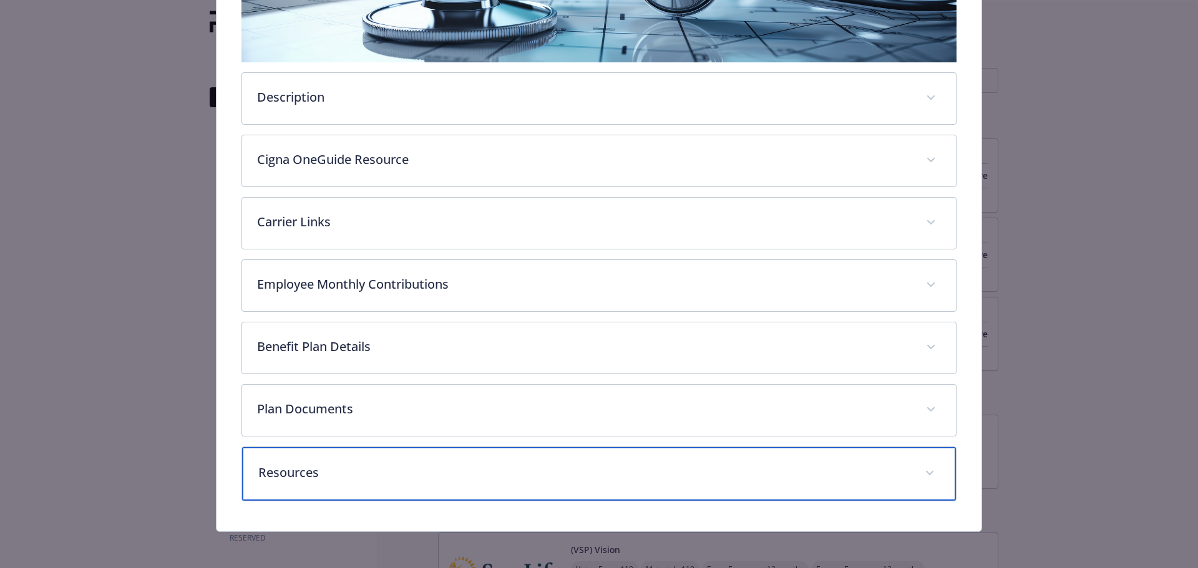
click at [468, 465] on p "Resources" at bounding box center [584, 472] width 652 height 19
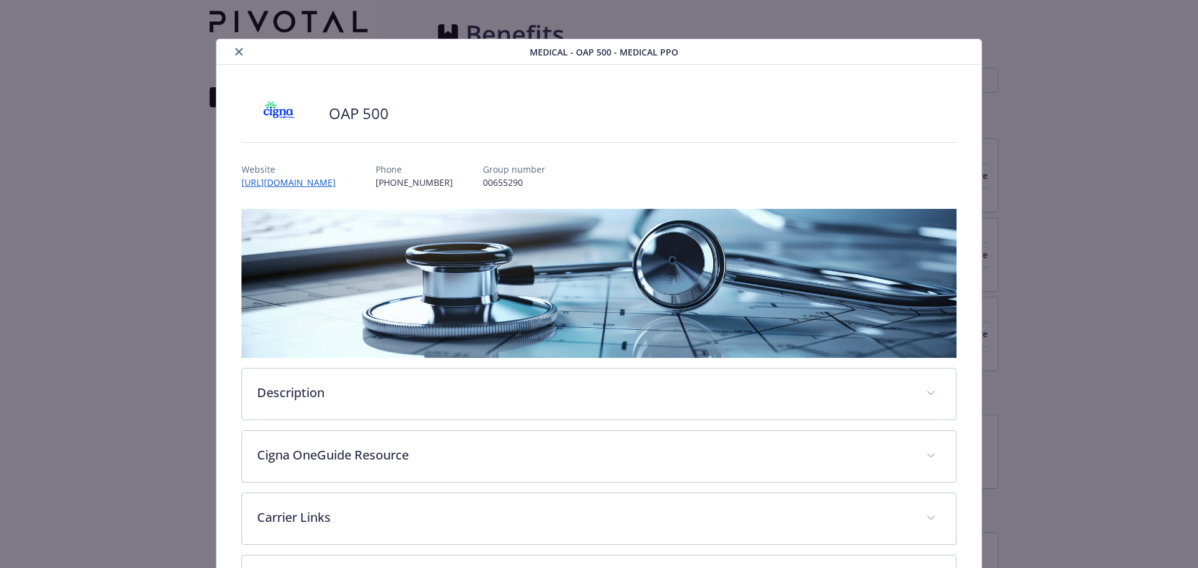
scroll to position [0, 0]
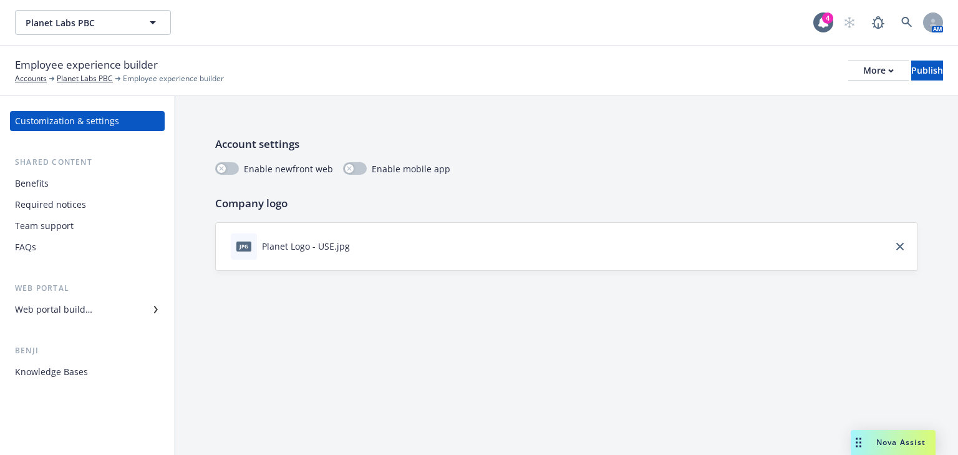
click at [46, 311] on div "Web portal builder" at bounding box center [53, 309] width 77 height 20
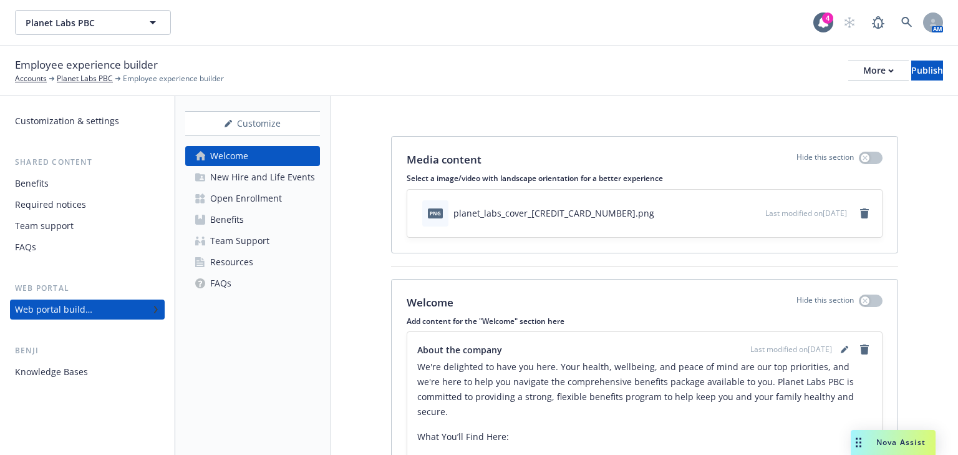
click at [244, 203] on div "Open Enrollment" at bounding box center [246, 198] width 72 height 20
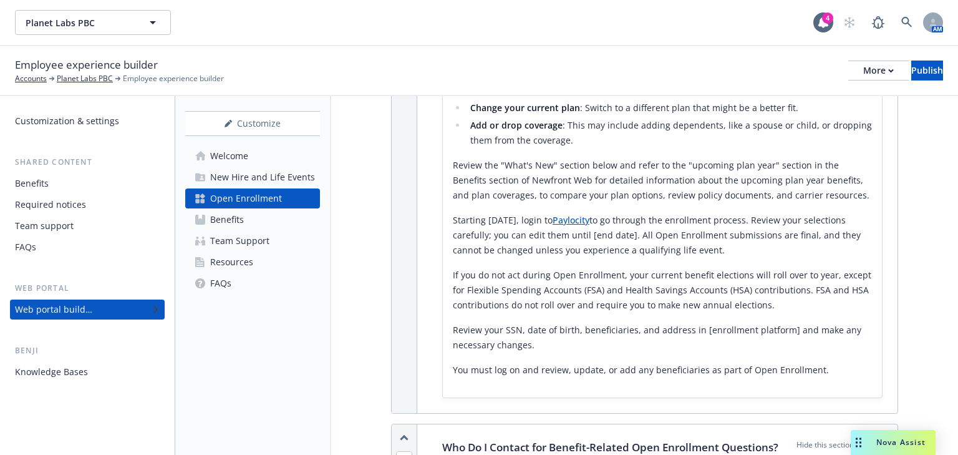
scroll to position [848, 0]
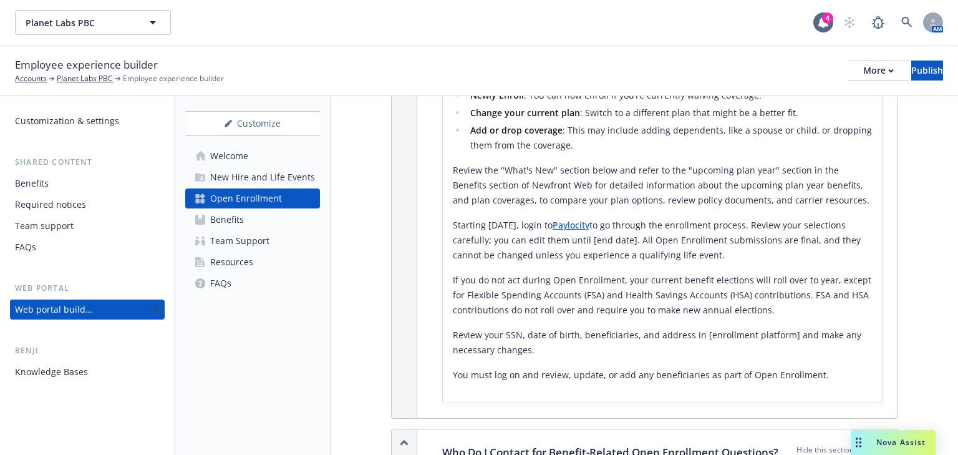
click at [230, 162] on div "Welcome" at bounding box center [229, 156] width 38 height 20
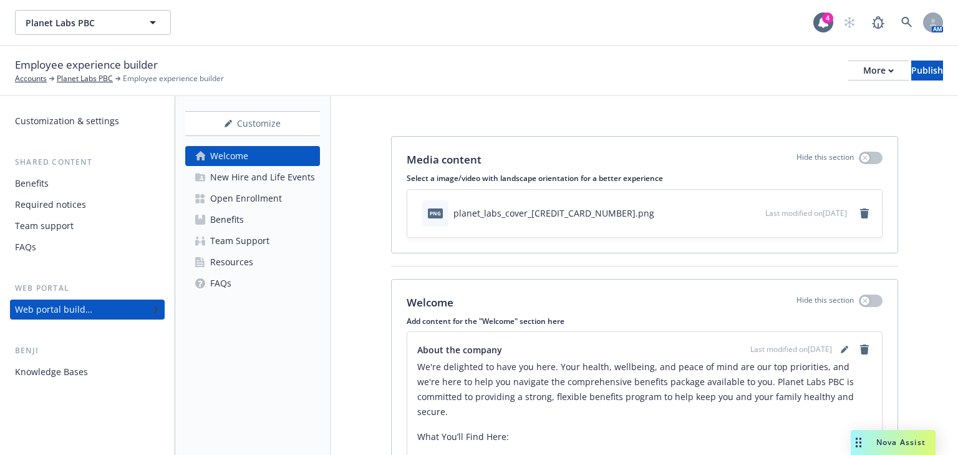
click at [226, 222] on div "Benefits" at bounding box center [227, 220] width 34 height 20
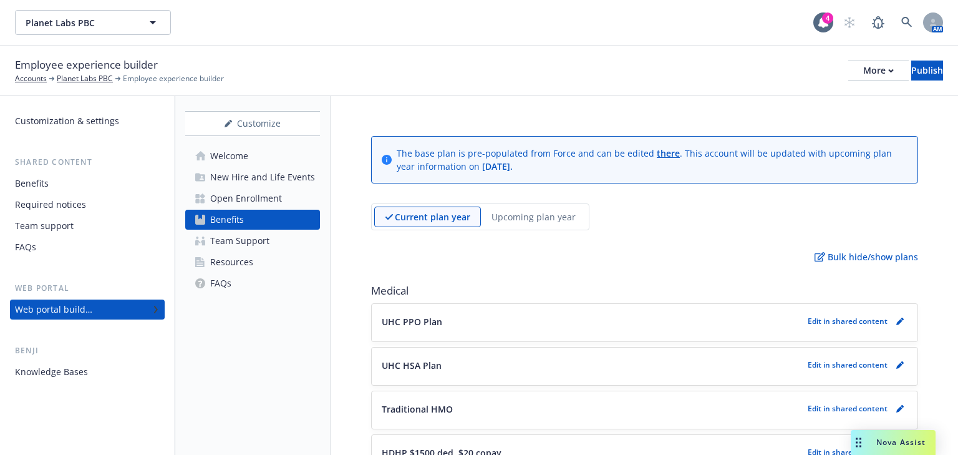
click at [534, 223] on div "Upcoming plan year" at bounding box center [533, 216] width 105 height 21
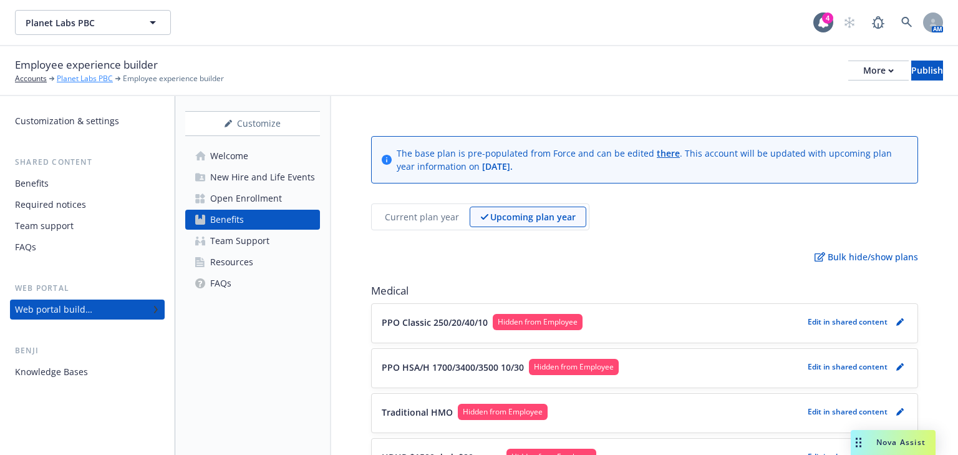
click at [73, 81] on link "Planet Labs PBC" at bounding box center [85, 78] width 56 height 11
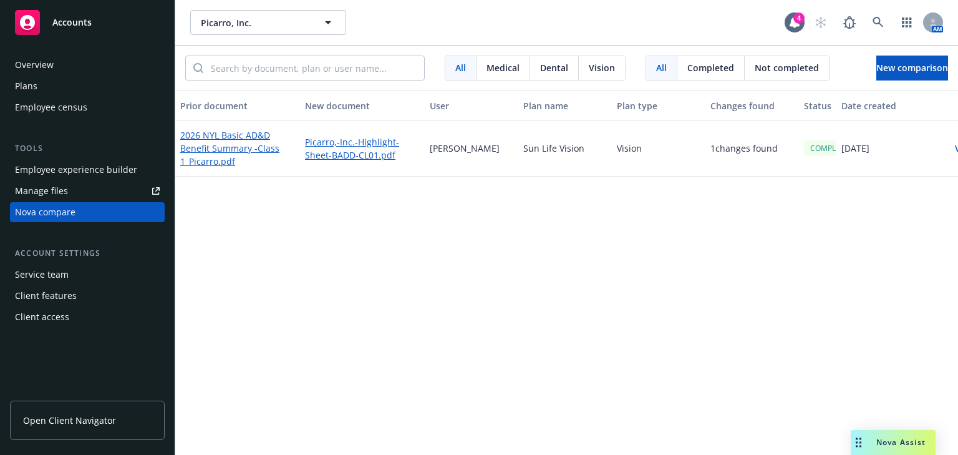
scroll to position [0, 65]
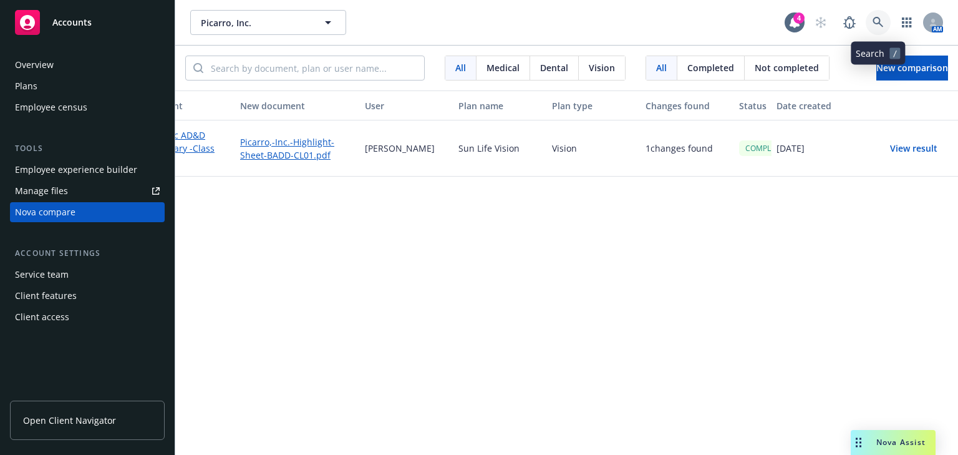
click at [874, 26] on icon at bounding box center [878, 22] width 11 height 11
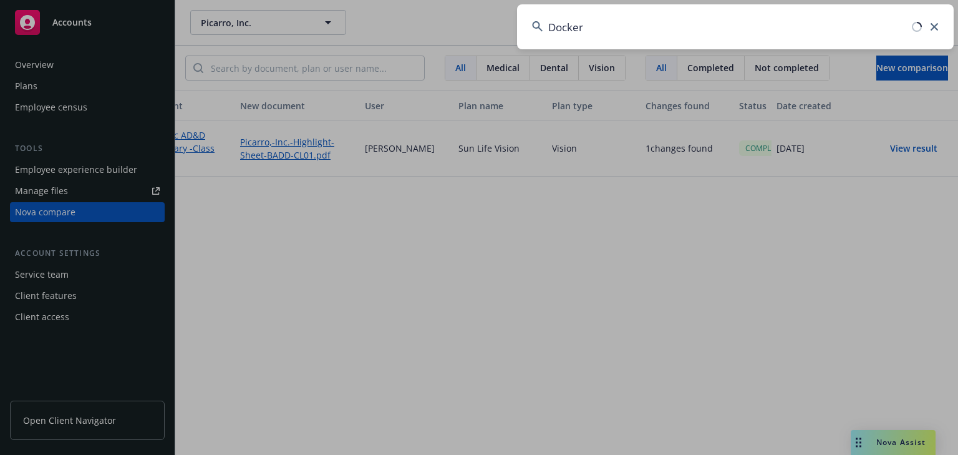
type input "Docker"
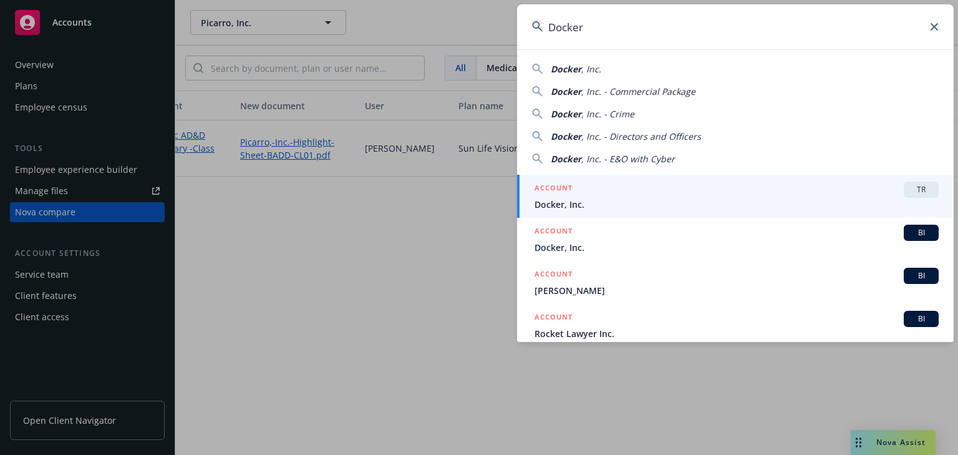
click at [795, 187] on div "ACCOUNT TR" at bounding box center [737, 190] width 404 height 16
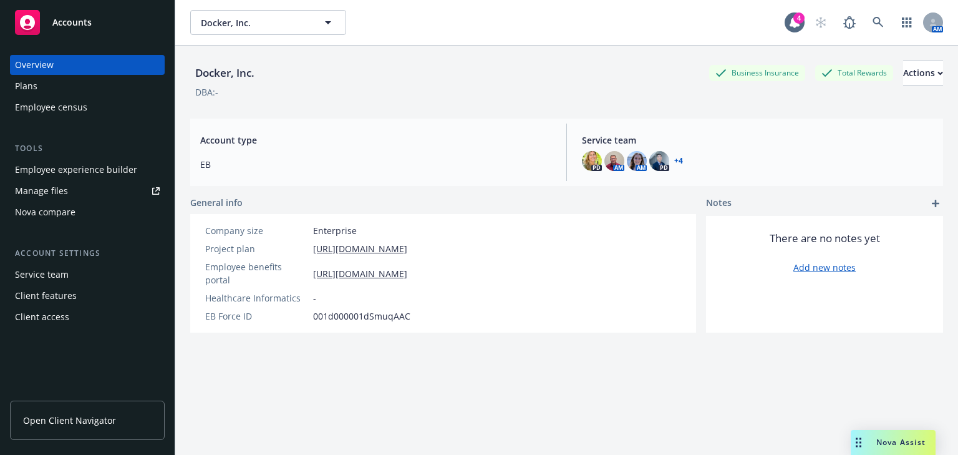
click at [111, 415] on span "Open Client Navigator" at bounding box center [69, 420] width 93 height 13
click at [83, 180] on div "Employee experience builder Manage files Nova compare" at bounding box center [87, 191] width 155 height 62
click at [82, 176] on div "Employee experience builder" at bounding box center [76, 170] width 122 height 20
click at [36, 92] on div "Plans" at bounding box center [26, 86] width 22 height 20
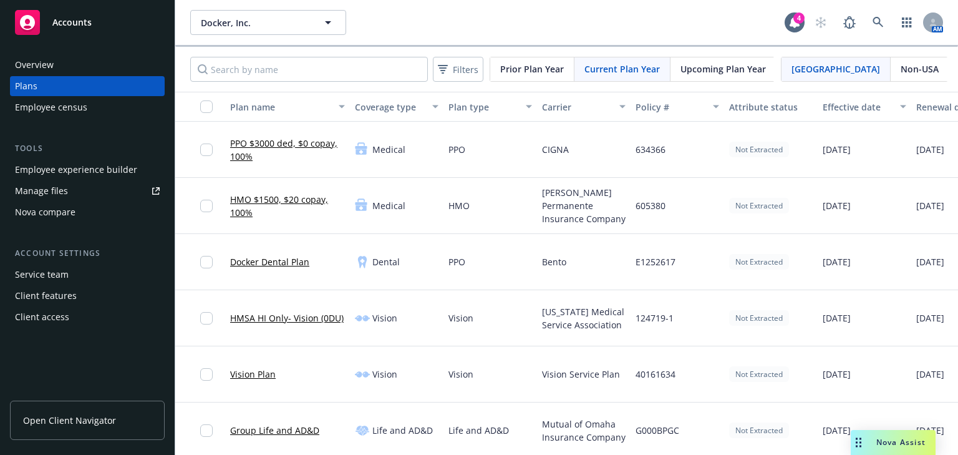
click at [45, 168] on div "Employee experience builder" at bounding box center [76, 170] width 122 height 20
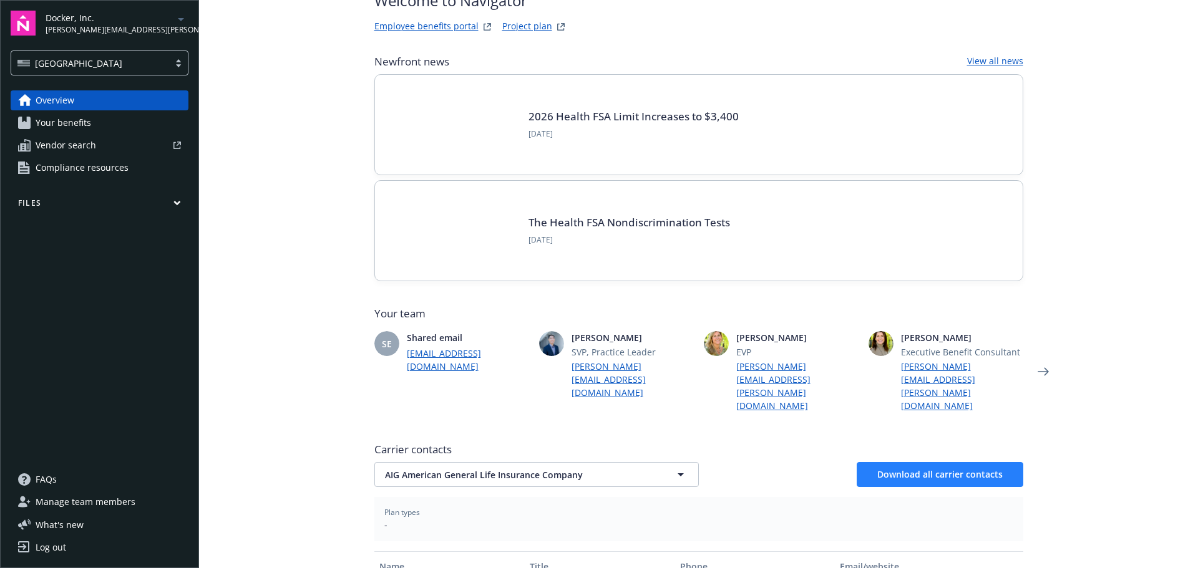
scroll to position [187, 0]
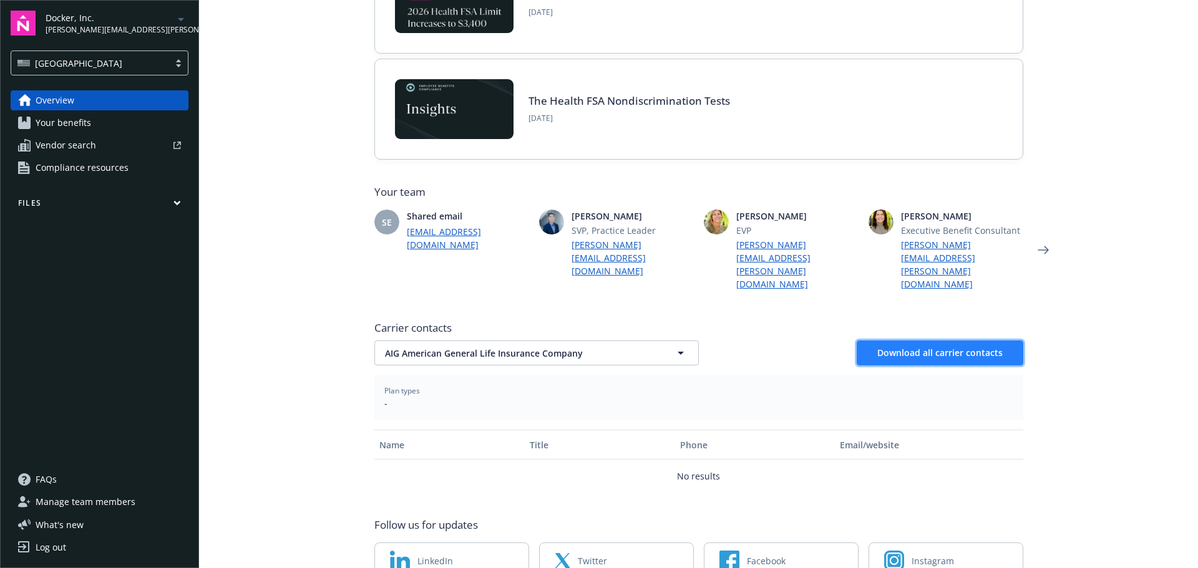
click at [919, 347] on span "Download all carrier contacts" at bounding box center [939, 353] width 125 height 12
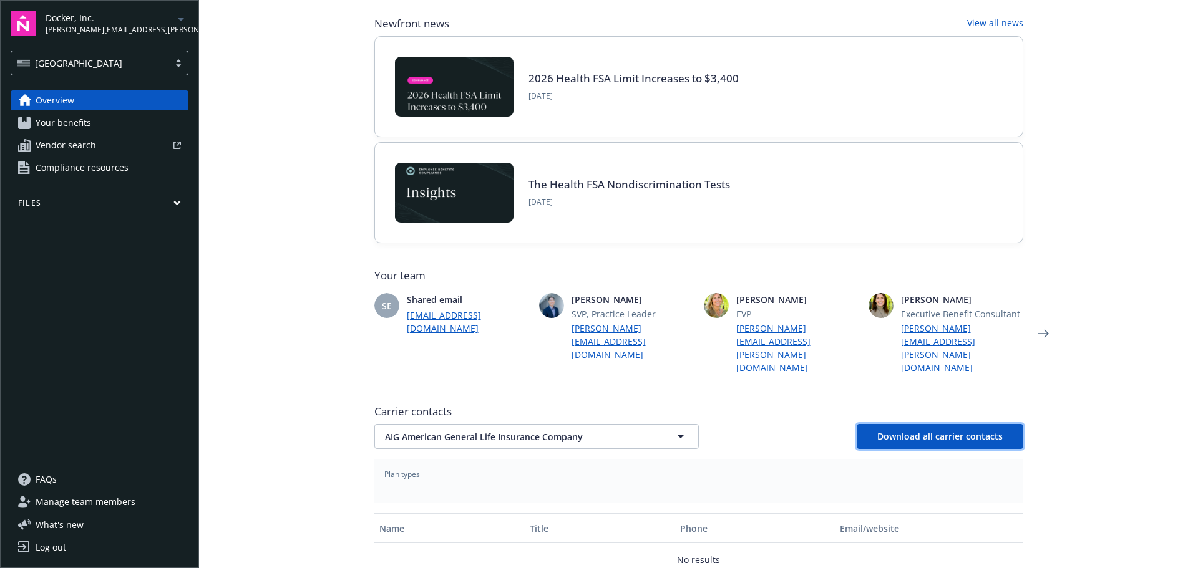
scroll to position [0, 0]
